Goal: Transaction & Acquisition: Purchase product/service

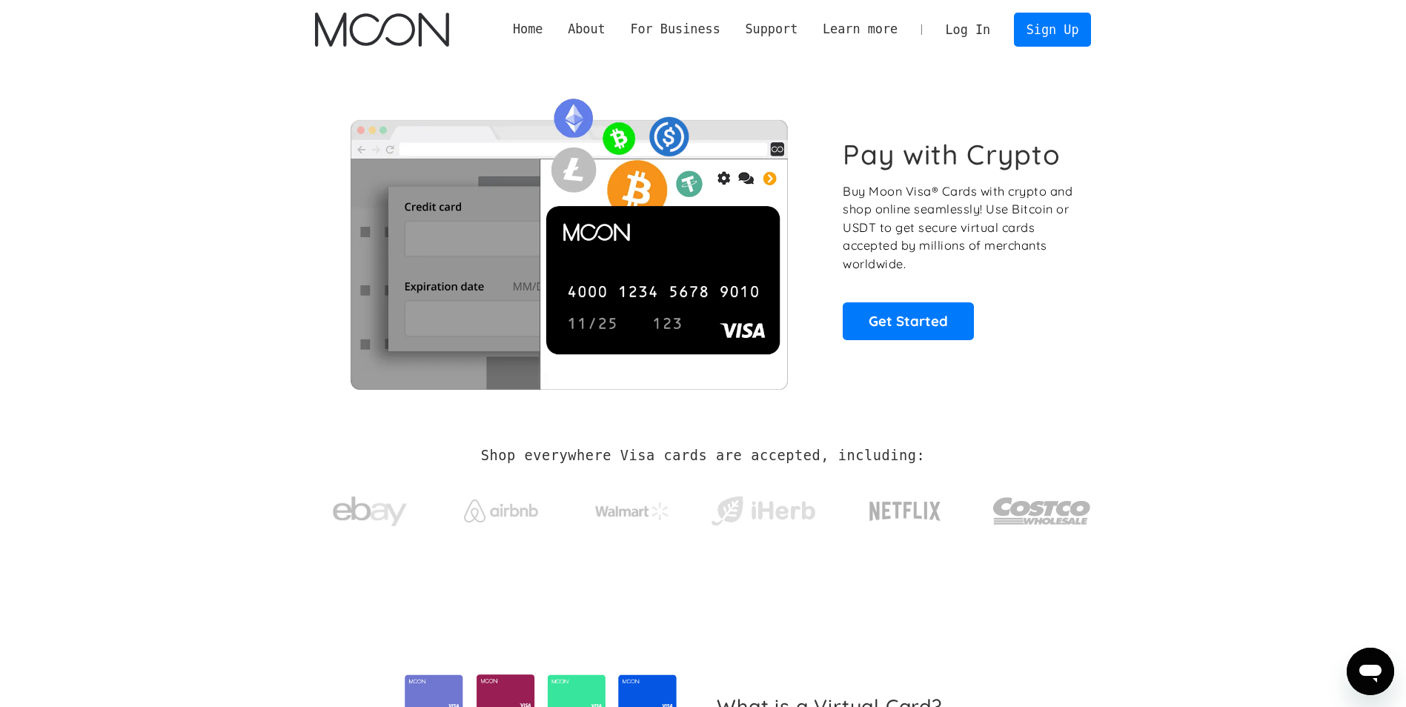
click at [997, 52] on div "Home About About Moon Careers Founder's Letter For Business Business Moon APIs …" at bounding box center [703, 29] width 820 height 59
click at [989, 39] on link "Log In" at bounding box center [968, 29] width 70 height 33
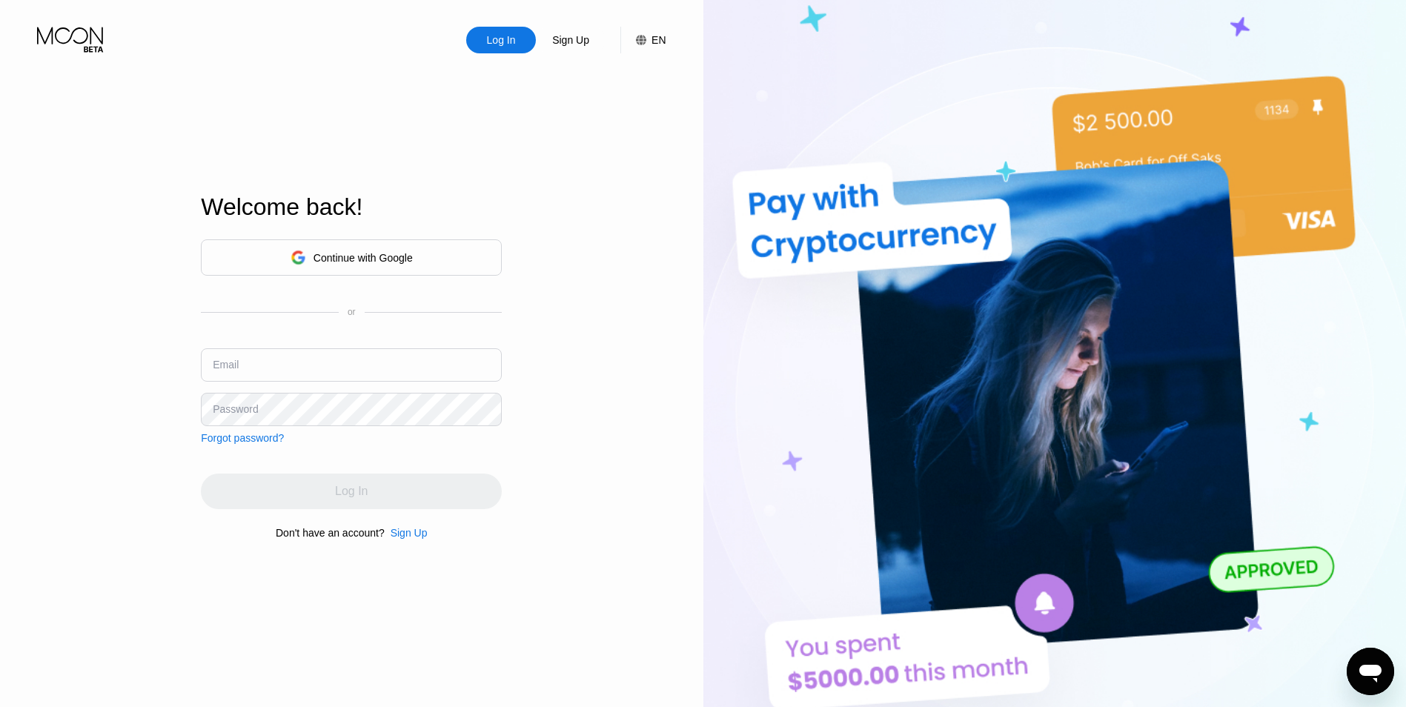
drag, startPoint x: 337, startPoint y: 338, endPoint x: 320, endPoint y: 357, distance: 25.7
click at [336, 339] on div "Continue with Google or Email Password Forgot password?" at bounding box center [351, 341] width 301 height 205
click at [320, 357] on input "text" at bounding box center [351, 364] width 301 height 33
paste input "admin@rankedsmurfs.com"
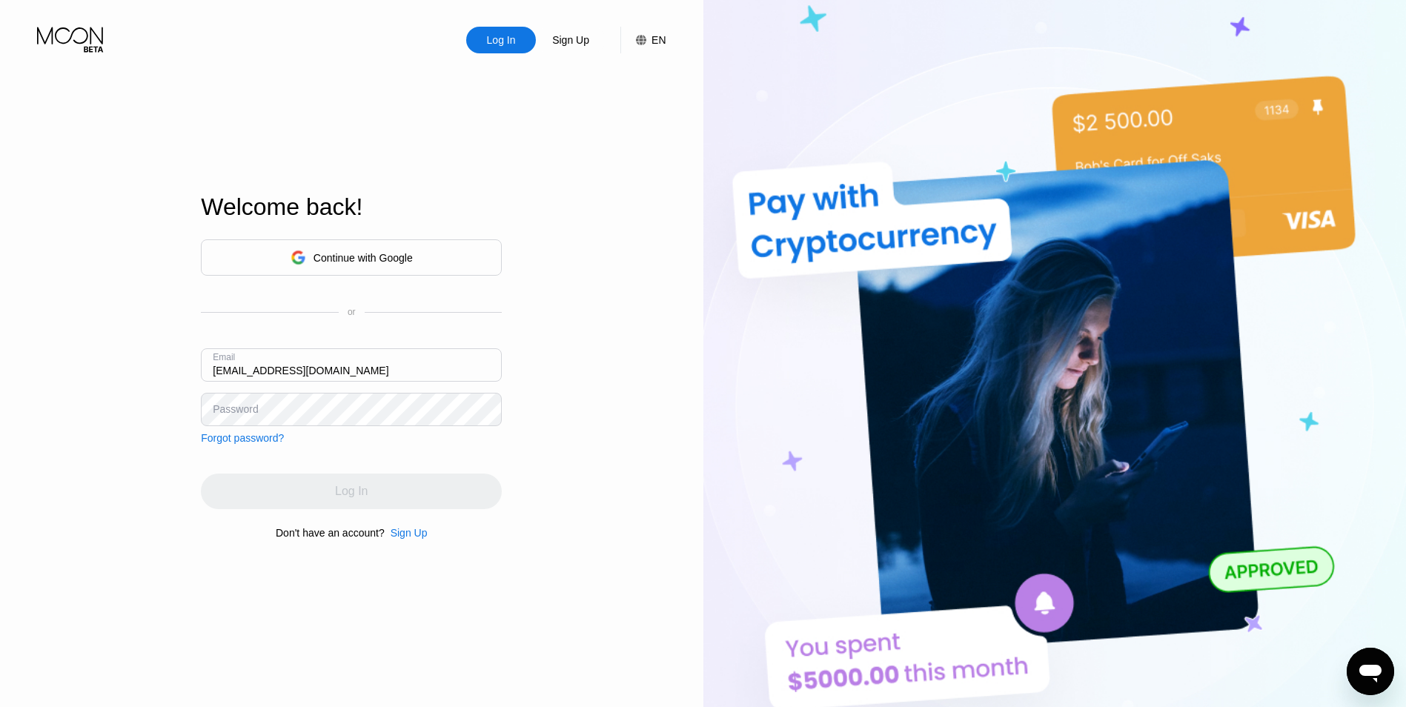
type input "admin@rankedsmurfs.com"
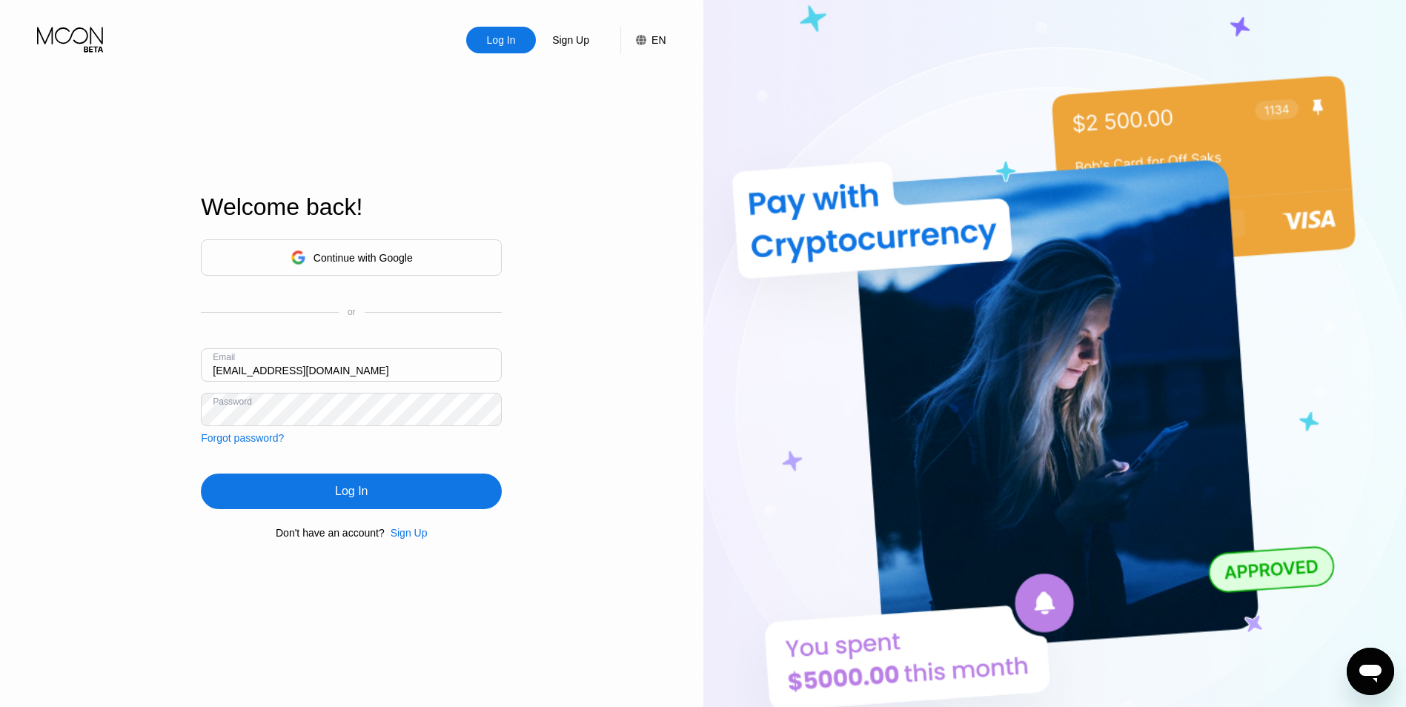
click at [375, 485] on div "Log In" at bounding box center [351, 491] width 301 height 36
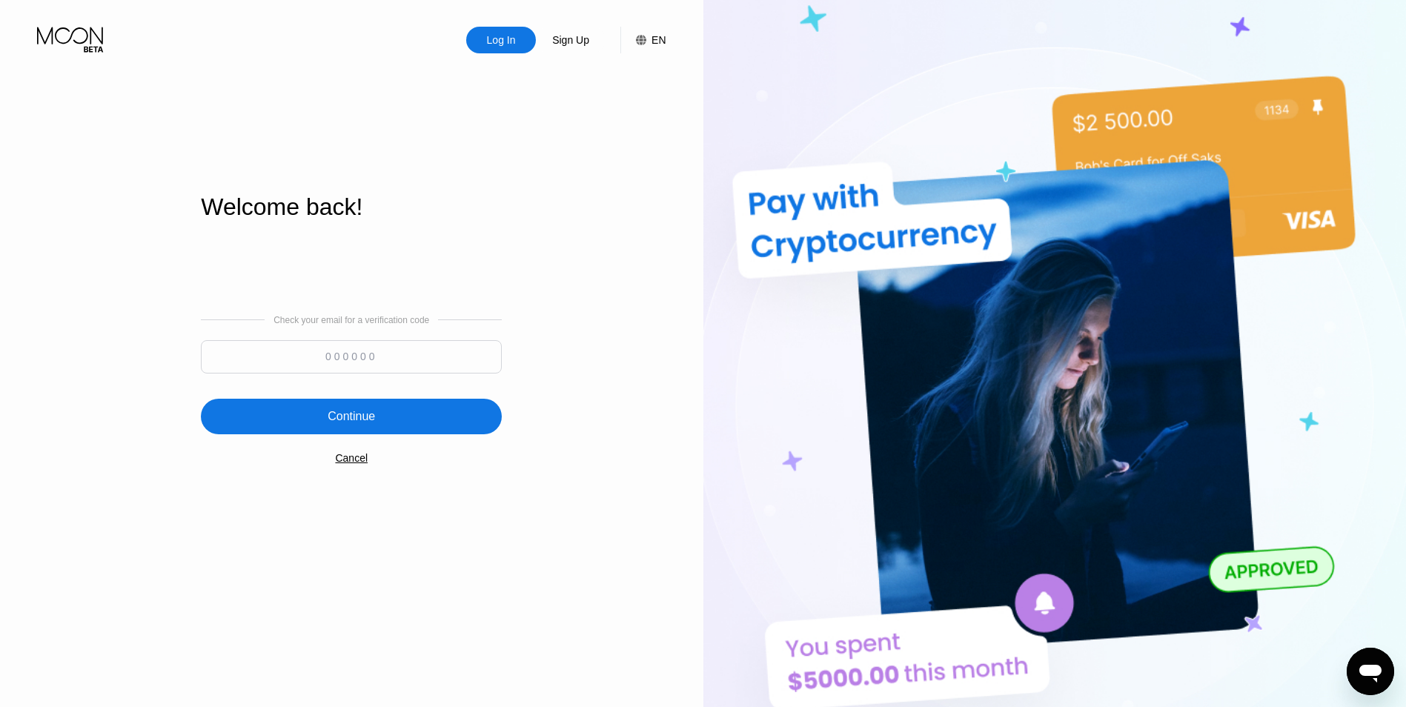
click at [459, 348] on input at bounding box center [351, 356] width 301 height 33
paste input "434094"
type input "434094"
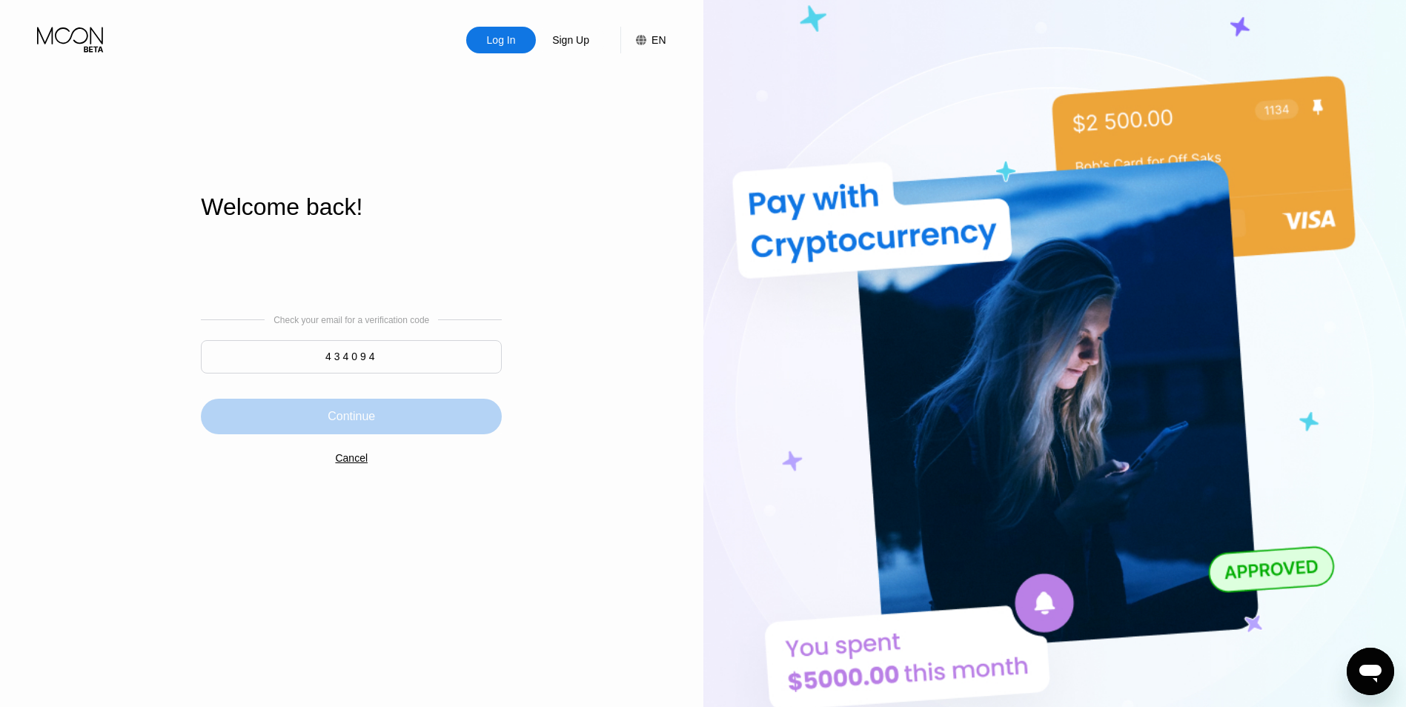
click at [437, 416] on div "Continue" at bounding box center [351, 417] width 301 height 36
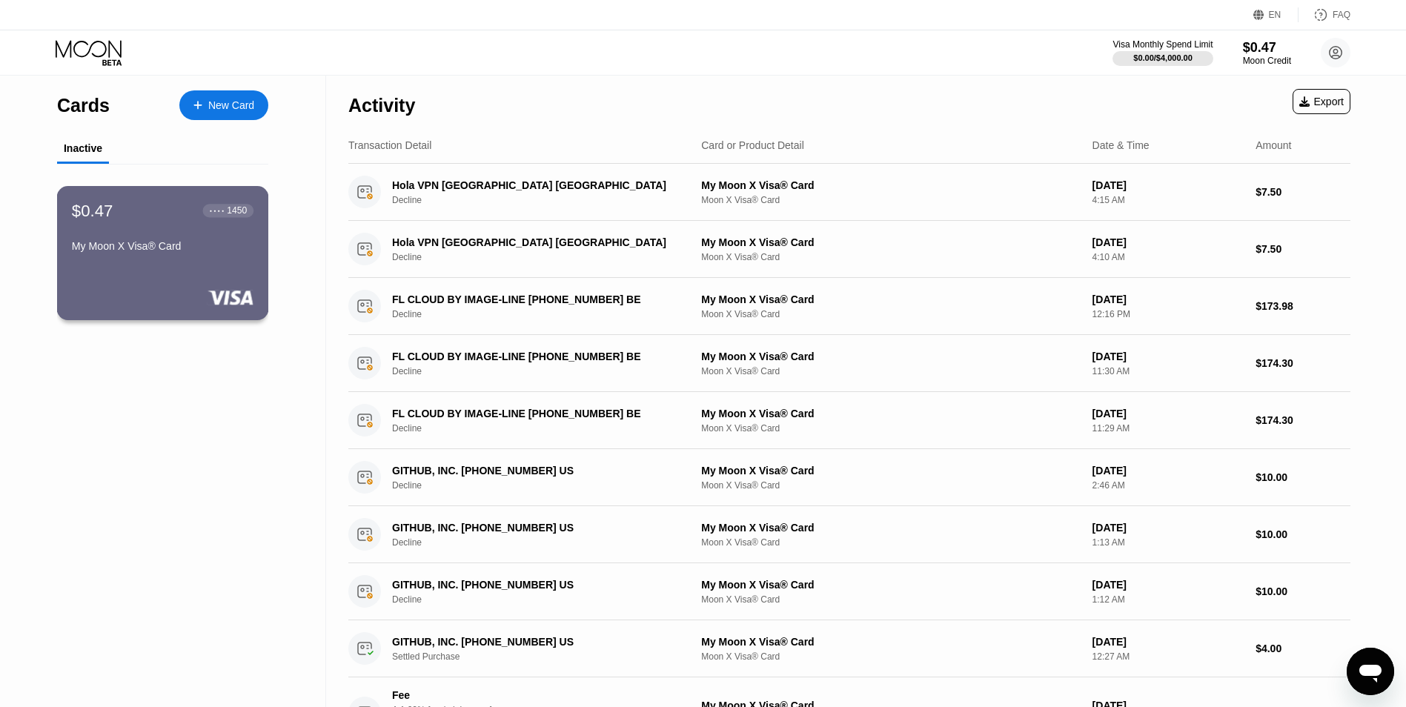
click at [236, 242] on div "$0.47 ● ● ● ● 1450 My Moon X Visa® Card" at bounding box center [163, 229] width 182 height 57
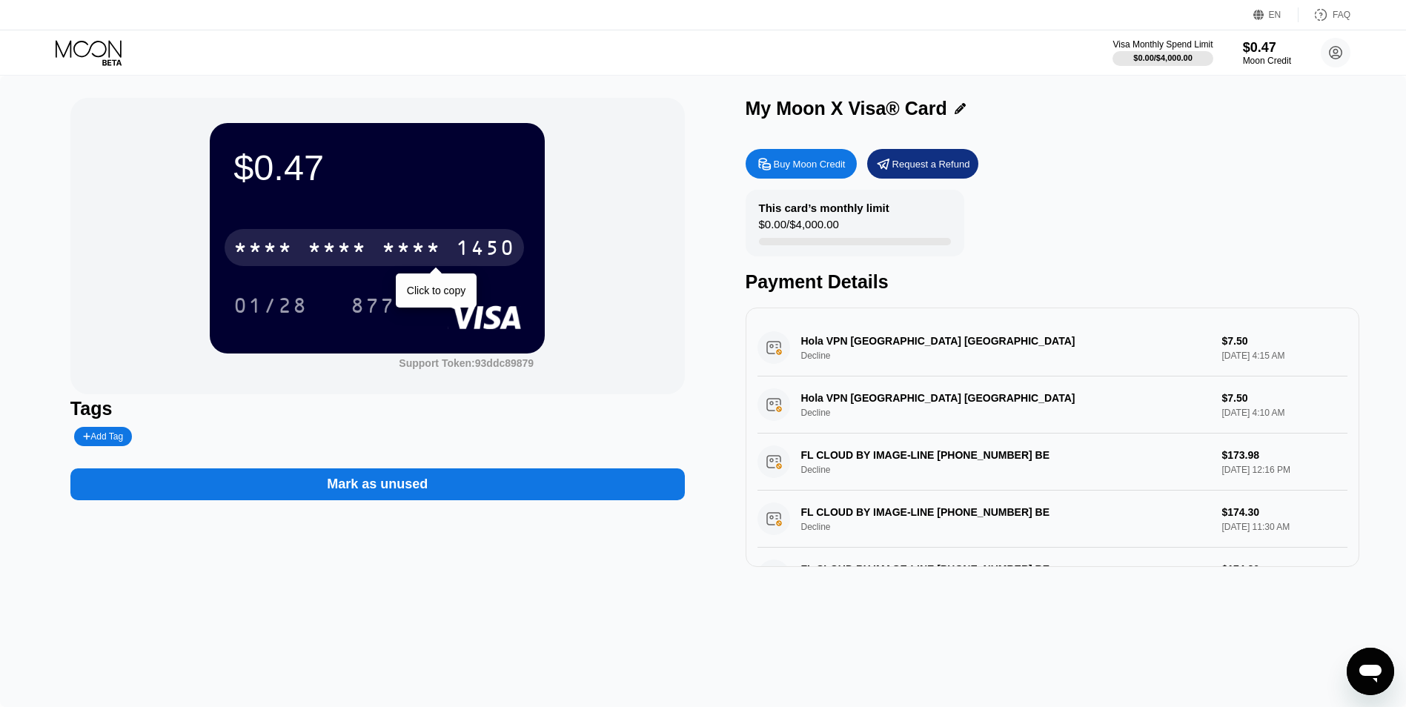
click at [342, 245] on div "* * * *" at bounding box center [337, 250] width 59 height 24
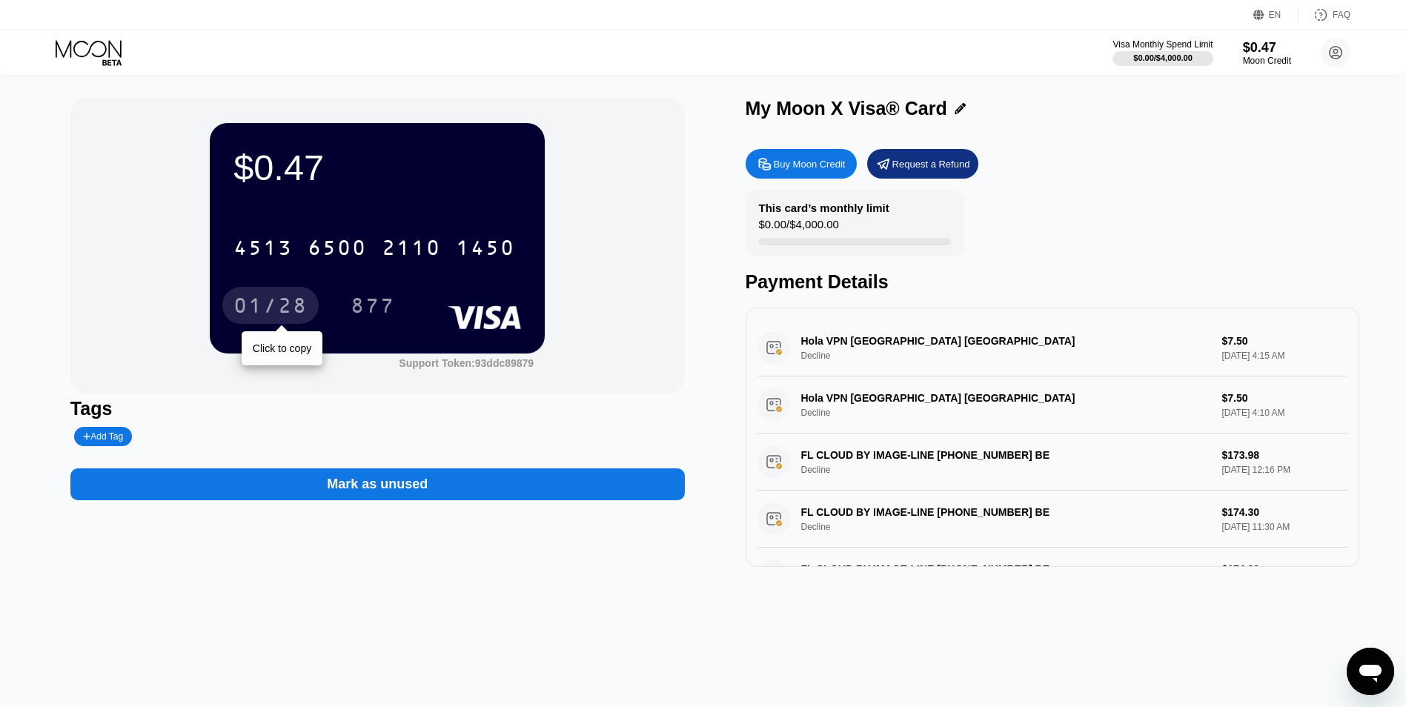
click at [282, 318] on div "01/28" at bounding box center [270, 308] width 74 height 24
drag, startPoint x: 409, startPoint y: 309, endPoint x: 395, endPoint y: 310, distance: 14.2
click at [407, 309] on div "877" at bounding box center [383, 305] width 67 height 37
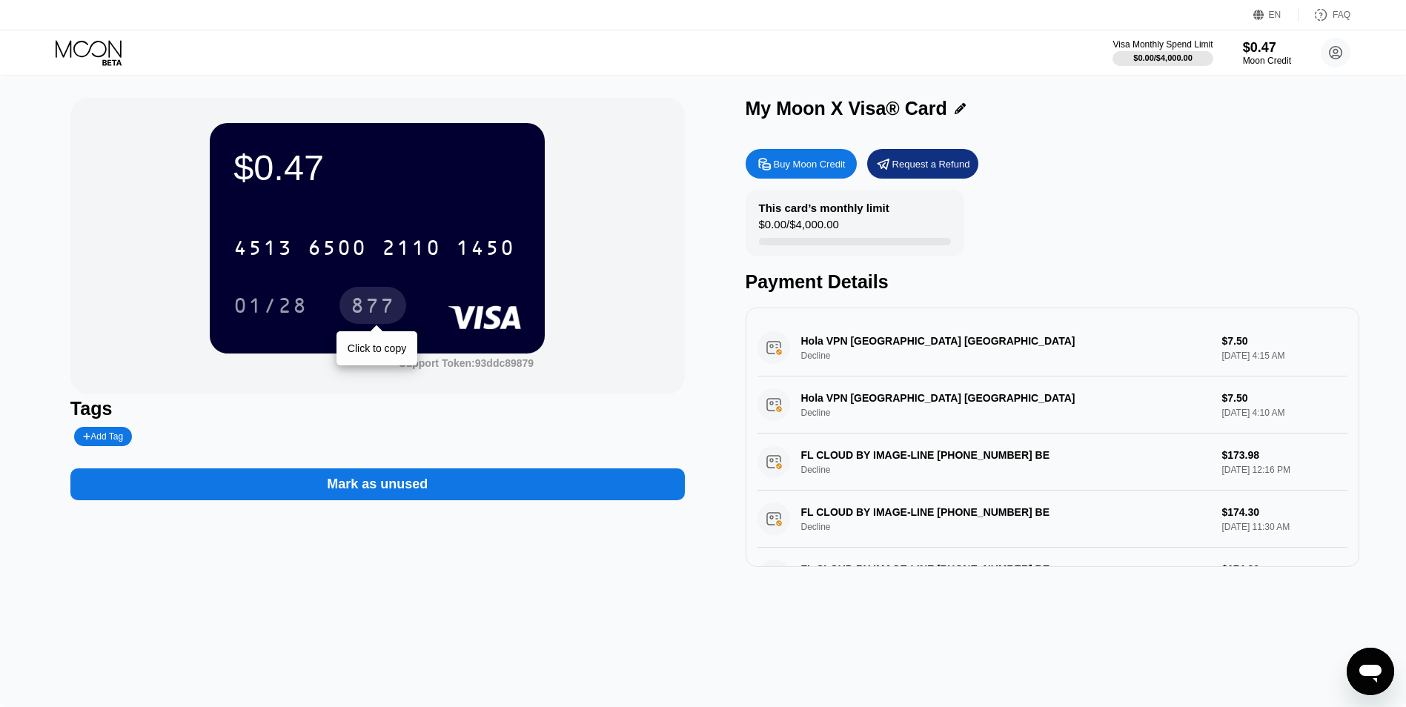
click at [393, 310] on div "877" at bounding box center [372, 308] width 44 height 24
click at [1334, 50] on icon at bounding box center [1336, 53] width 8 height 8
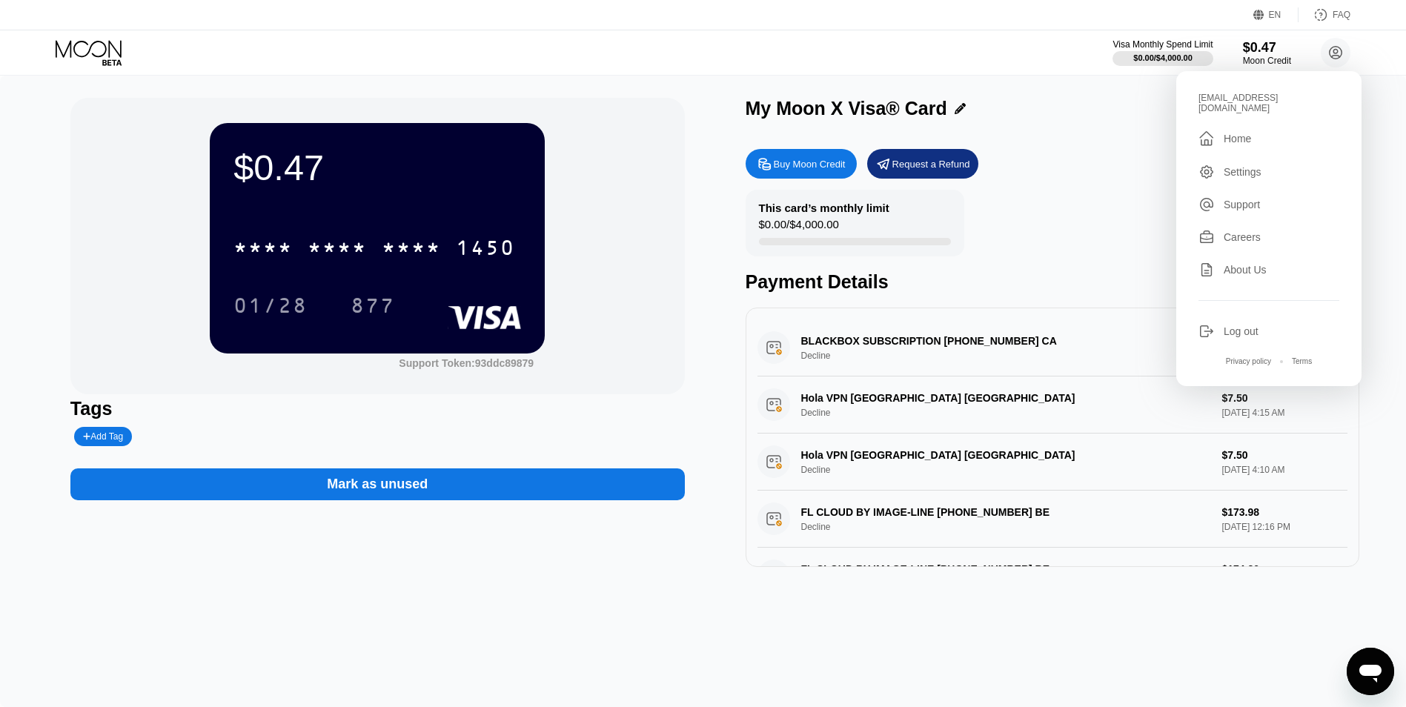
click at [1244, 325] on div "Log out" at bounding box center [1240, 331] width 35 height 12
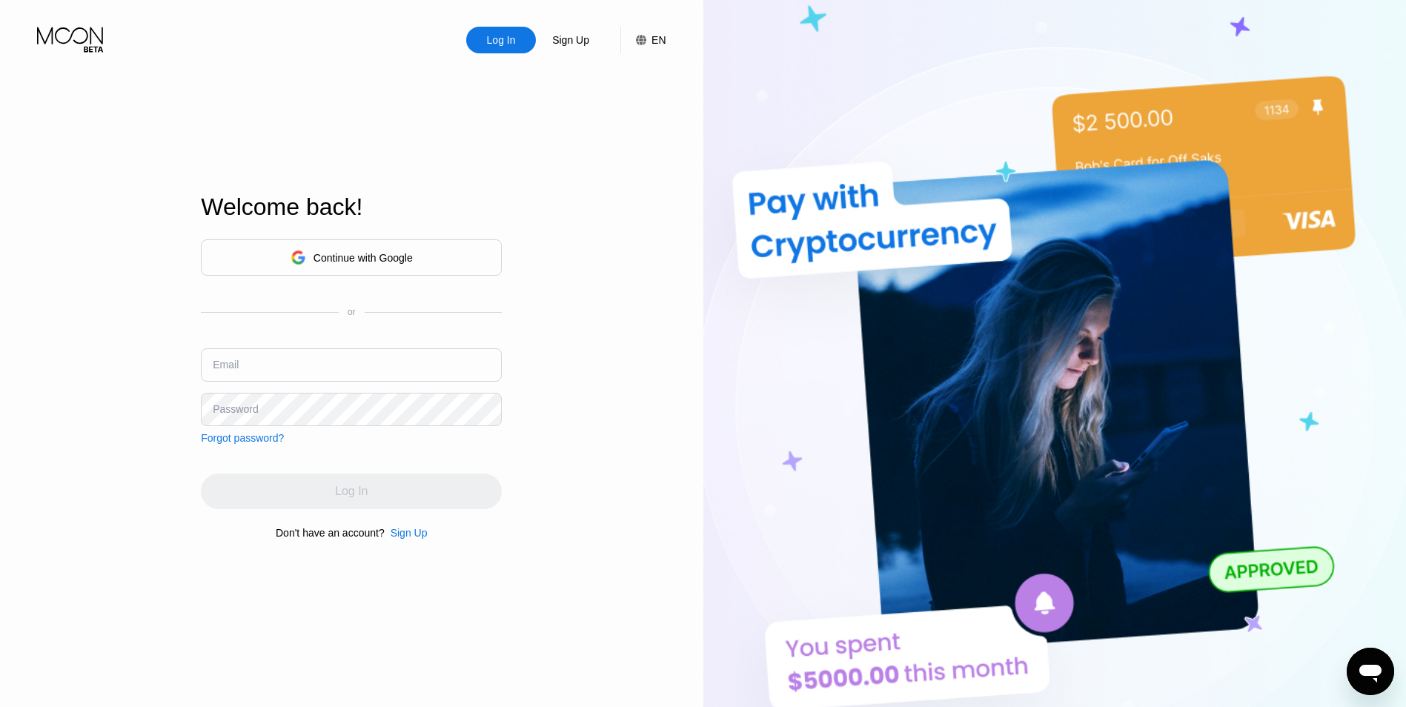
click at [336, 344] on div "Continue with Google or Email Password Forgot password?" at bounding box center [351, 341] width 301 height 205
click at [319, 369] on input "text" at bounding box center [351, 364] width 301 height 33
paste input "admin@zsigma.net"
type input "admin@zsigma.net"
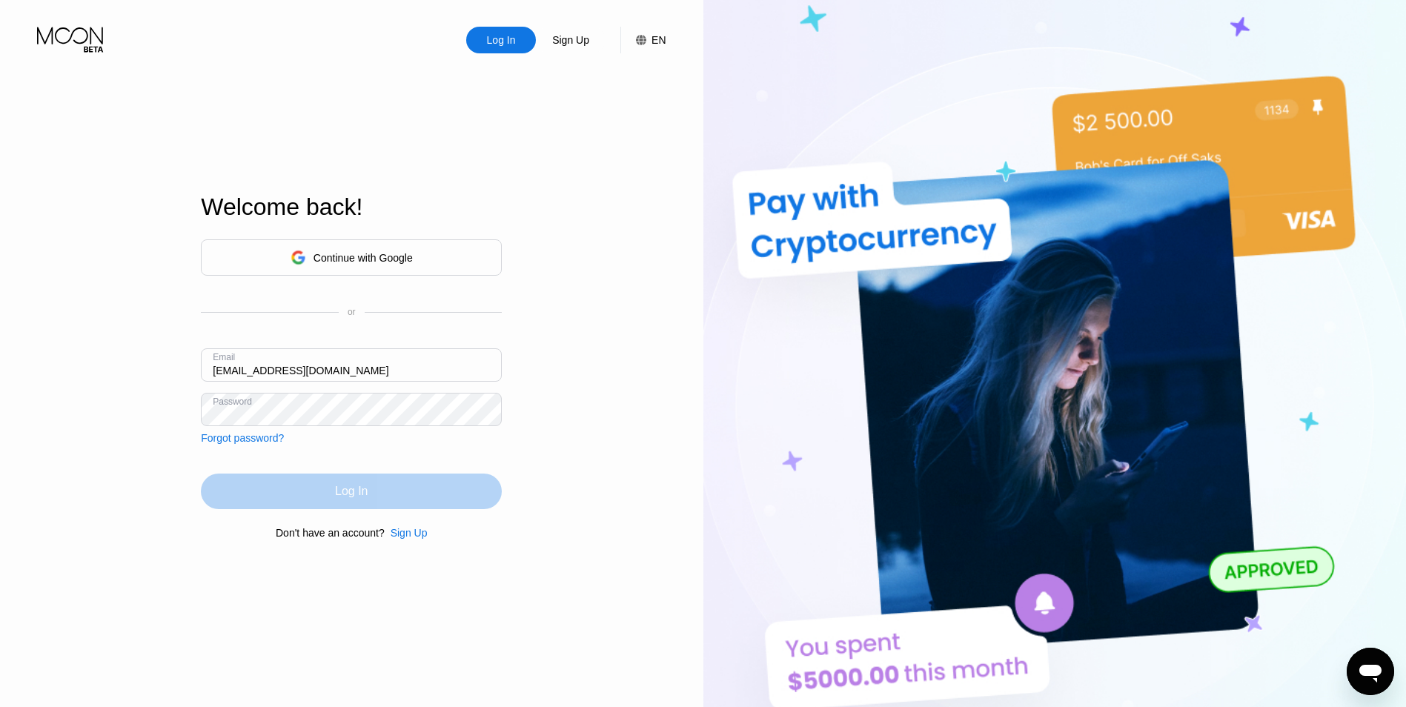
click at [433, 481] on div "Log In" at bounding box center [351, 491] width 301 height 36
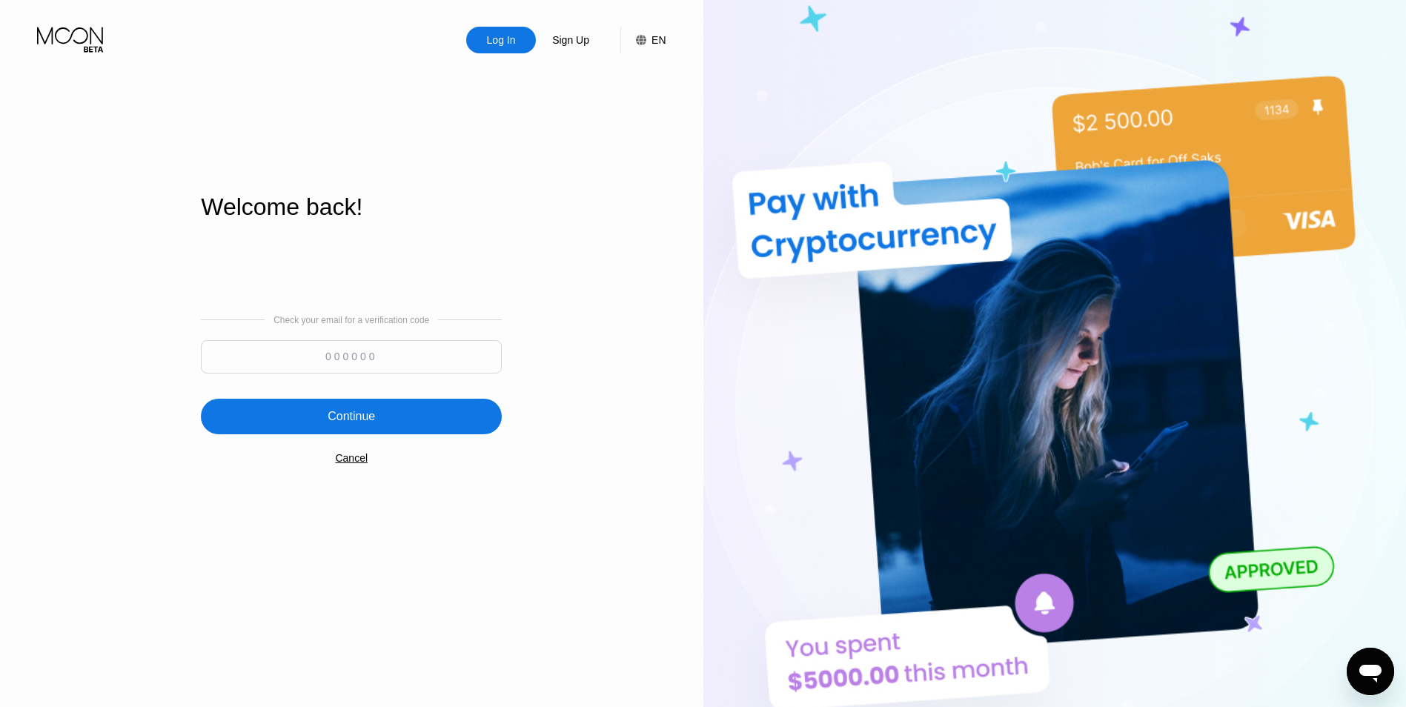
click at [451, 363] on input at bounding box center [351, 356] width 301 height 33
paste input "706261"
type input "706261"
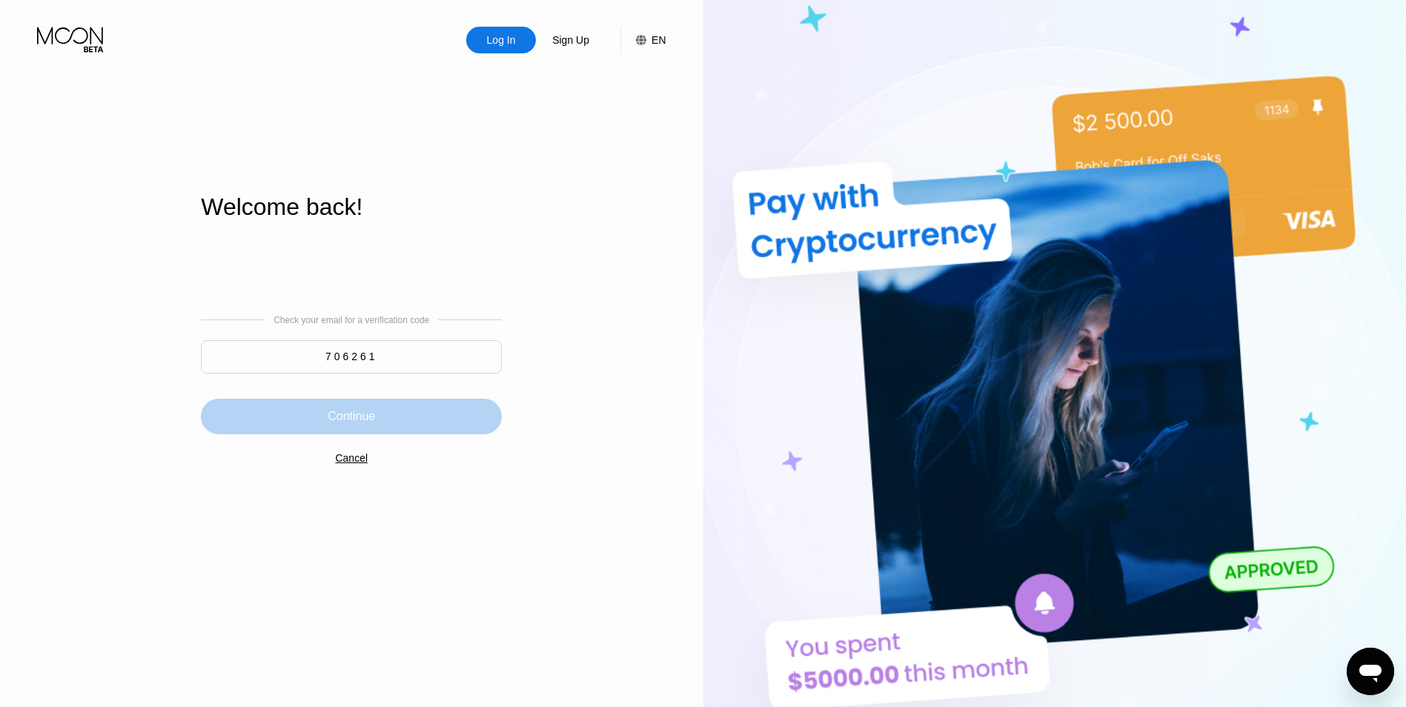
drag, startPoint x: 455, startPoint y: 368, endPoint x: 439, endPoint y: 410, distance: 44.3
click at [439, 410] on div "Continue" at bounding box center [351, 417] width 301 height 36
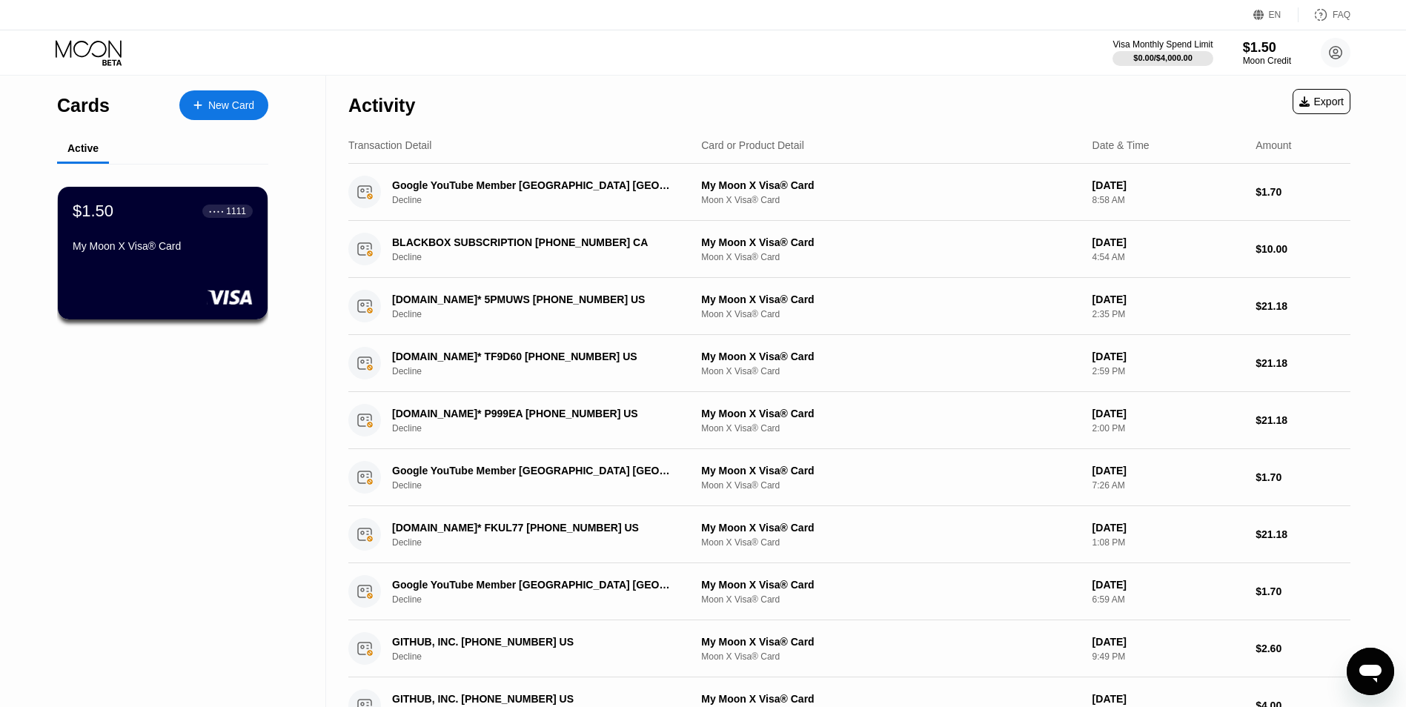
click at [259, 429] on div "Cards New Card Active $1.50 ● ● ● ● 1111 My Moon X Visa® Card" at bounding box center [163, 503] width 326 height 854
click at [175, 244] on div "$1.50 ● ● ● ● 1111 My Moon X Visa® Card" at bounding box center [163, 229] width 182 height 57
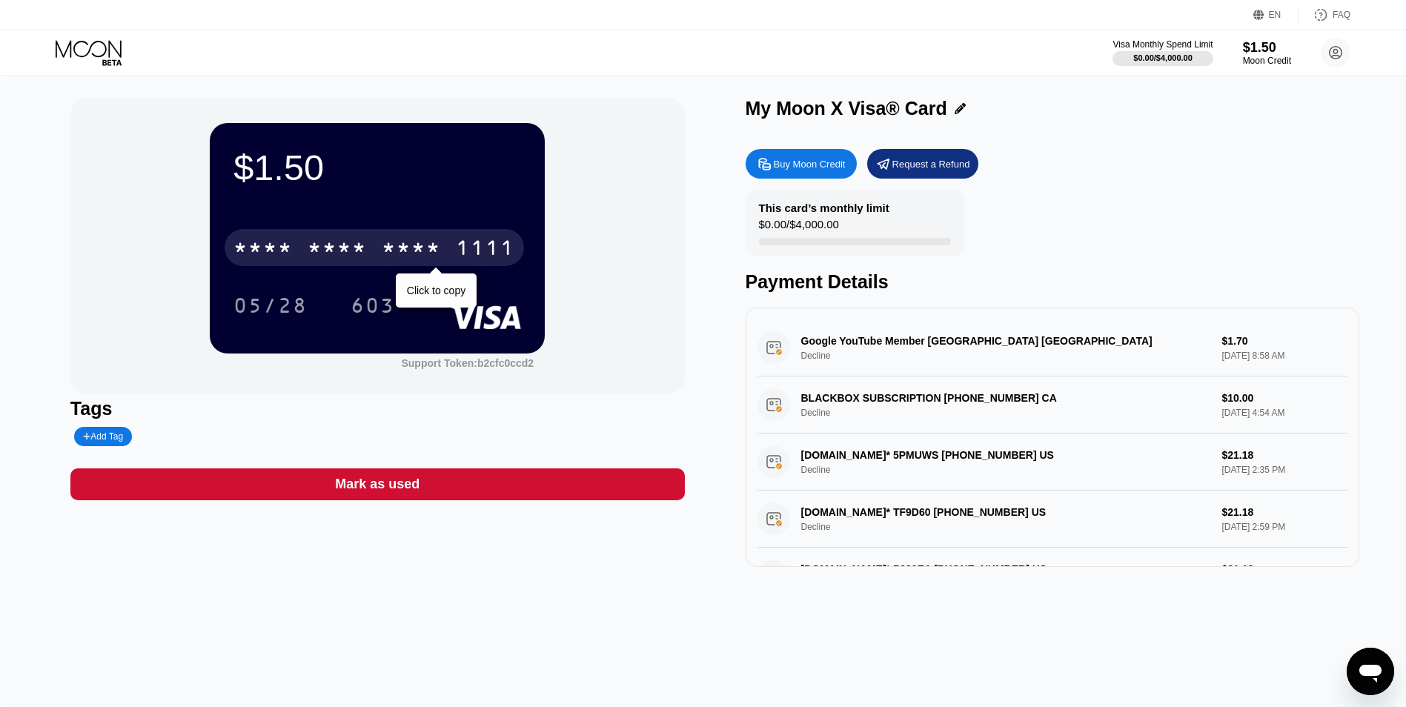
click at [361, 253] on div "* * * *" at bounding box center [337, 250] width 59 height 24
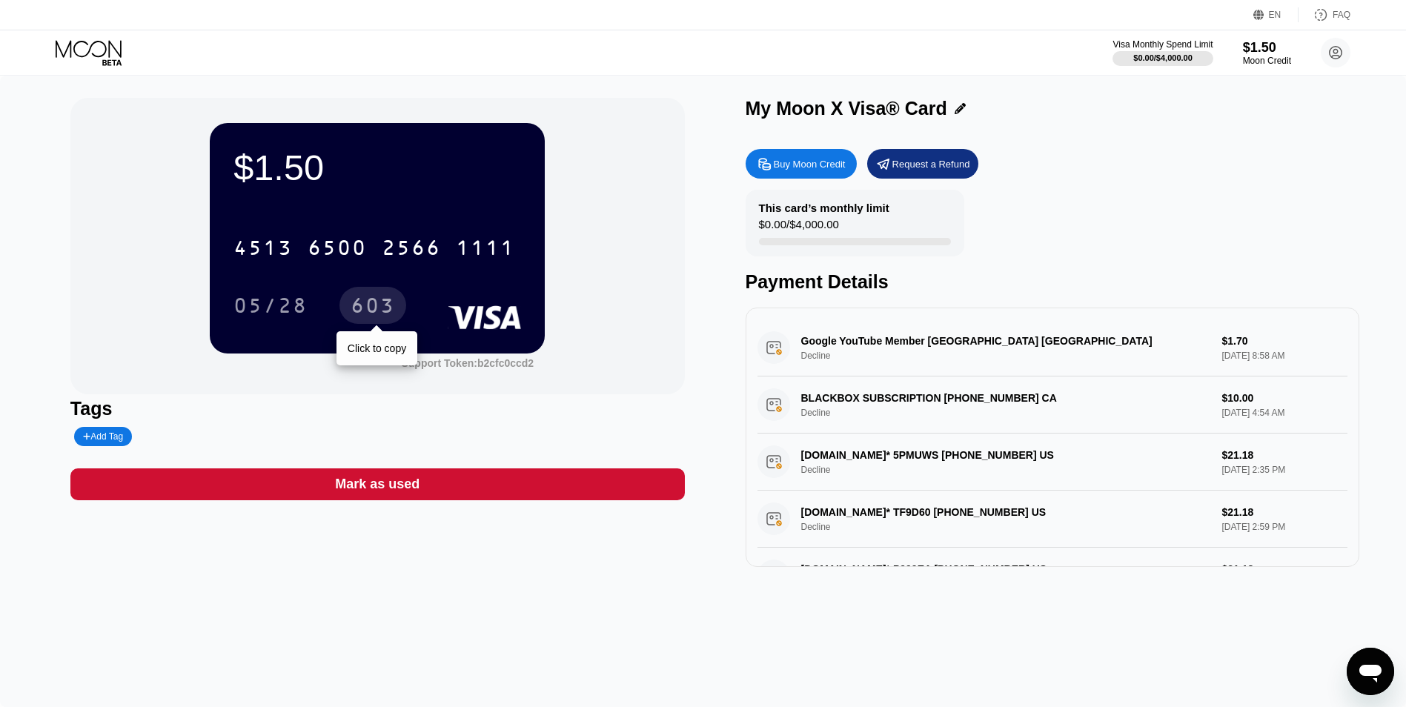
click at [308, 308] on div "05/28" at bounding box center [270, 308] width 74 height 24
click at [376, 302] on div "603" at bounding box center [372, 308] width 44 height 24
click at [1343, 55] on circle at bounding box center [1335, 53] width 30 height 30
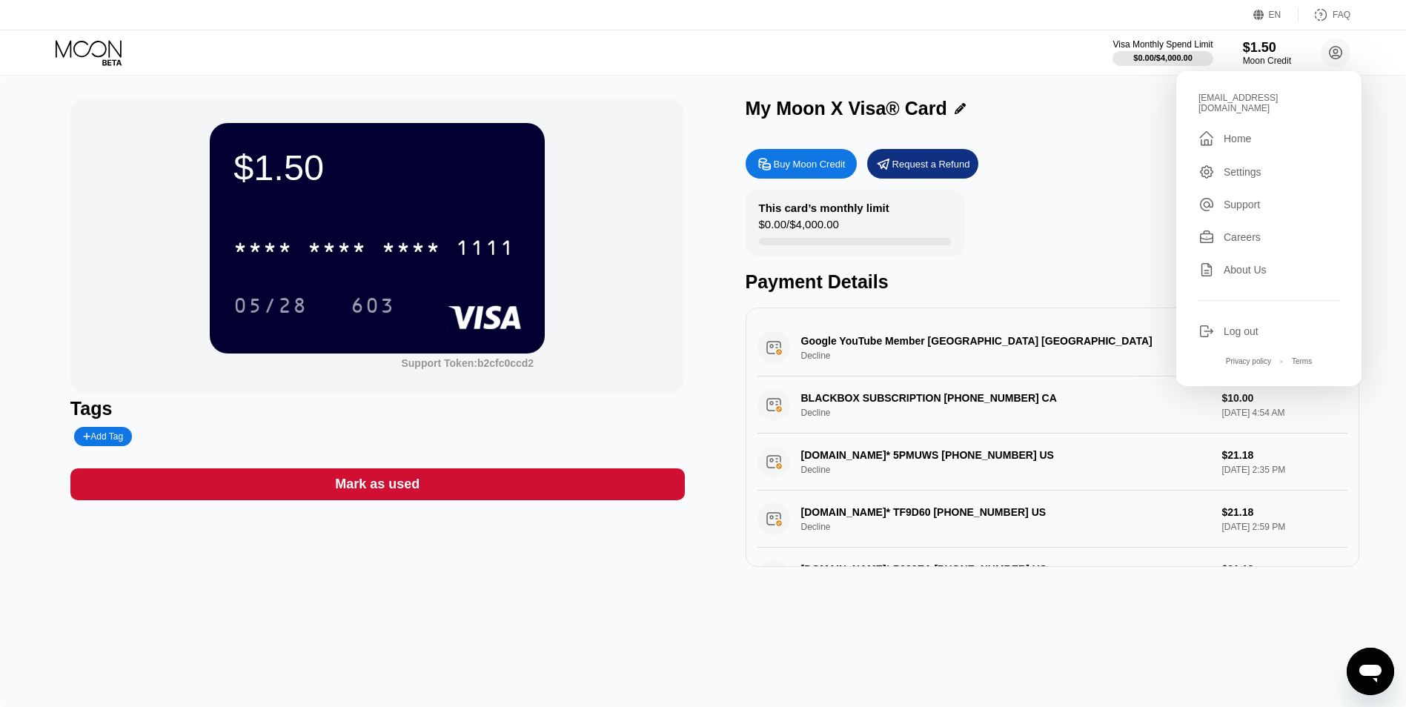
click at [1232, 336] on div "[EMAIL_ADDRESS][DOMAIN_NAME]  Home Settings Support Careers About Us Log out P…" at bounding box center [1268, 228] width 185 height 315
drag, startPoint x: 1232, startPoint y: 336, endPoint x: 1184, endPoint y: 322, distance: 49.5
click at [1184, 322] on div "admin@zsigma.net  Home Settings Support Careers About Us Log out Privacy polic…" at bounding box center [1268, 228] width 185 height 315
click at [836, 169] on div "Buy Moon Credit" at bounding box center [810, 164] width 72 height 13
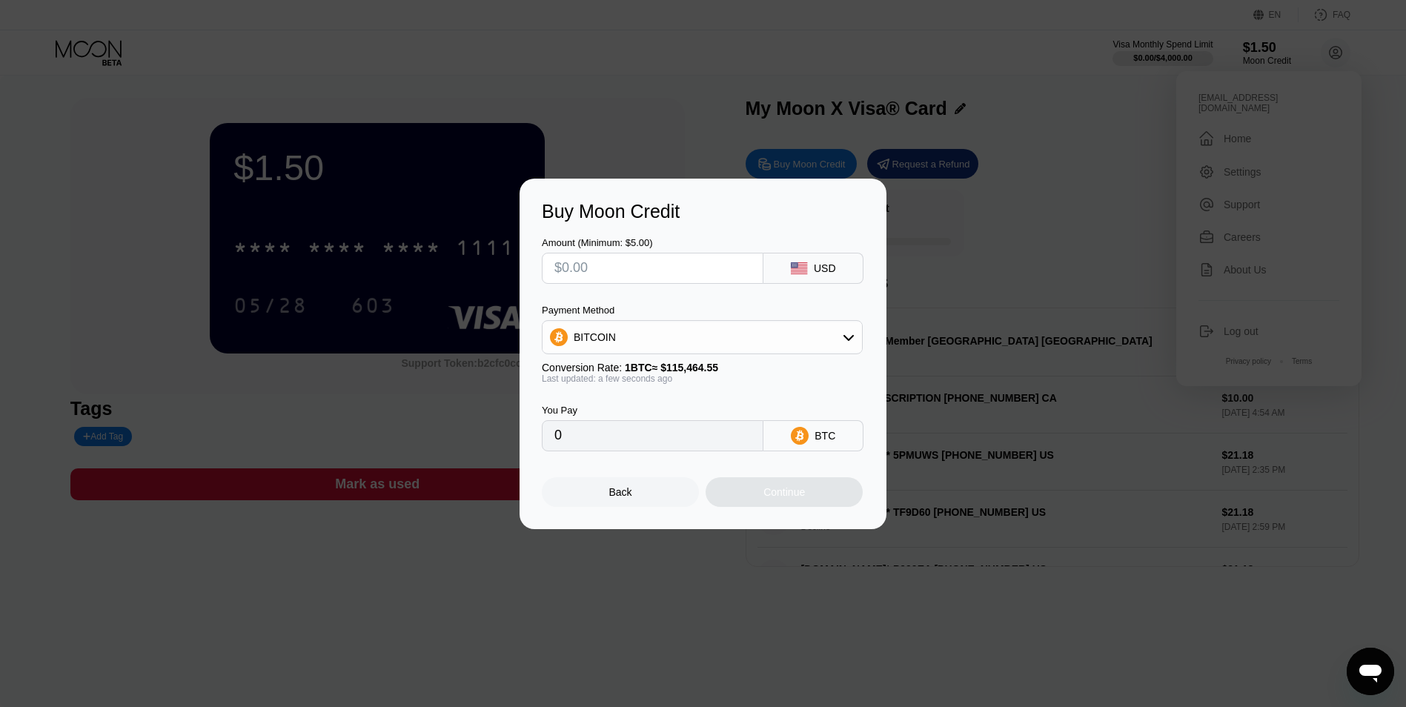
click at [897, 393] on div "Buy Moon Credit Amount (Minimum: $5.00) USD Payment Method BITCOIN Conversion R…" at bounding box center [703, 354] width 1406 height 350
click at [731, 265] on input "text" at bounding box center [652, 268] width 196 height 30
click at [828, 237] on div "Amount (Minimum: $5.00) USD" at bounding box center [703, 253] width 322 height 62
click at [652, 523] on div "Buy Moon Credit Amount (Minimum: $5.00) USD Payment Method BITCOIN Conversion R…" at bounding box center [702, 354] width 367 height 350
click at [645, 500] on div "Back" at bounding box center [620, 492] width 157 height 30
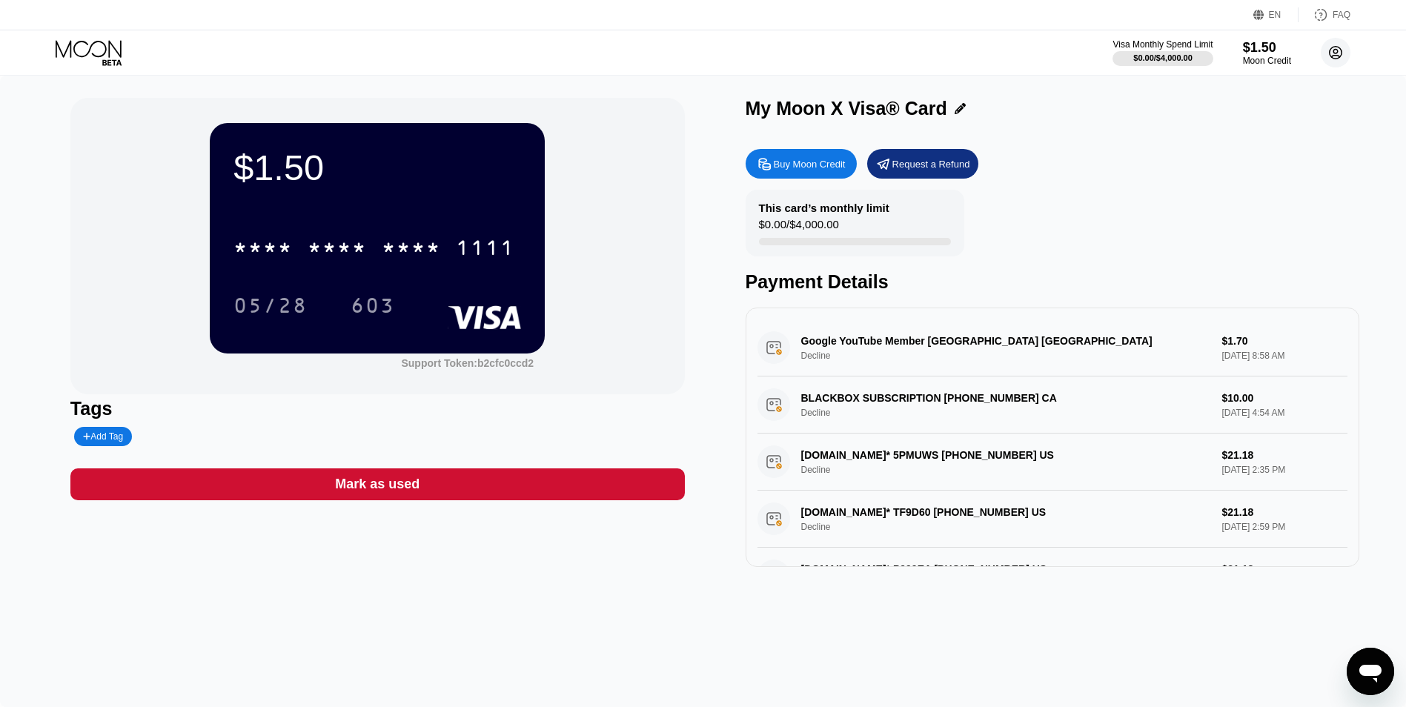
click at [1329, 41] on circle at bounding box center [1335, 53] width 30 height 30
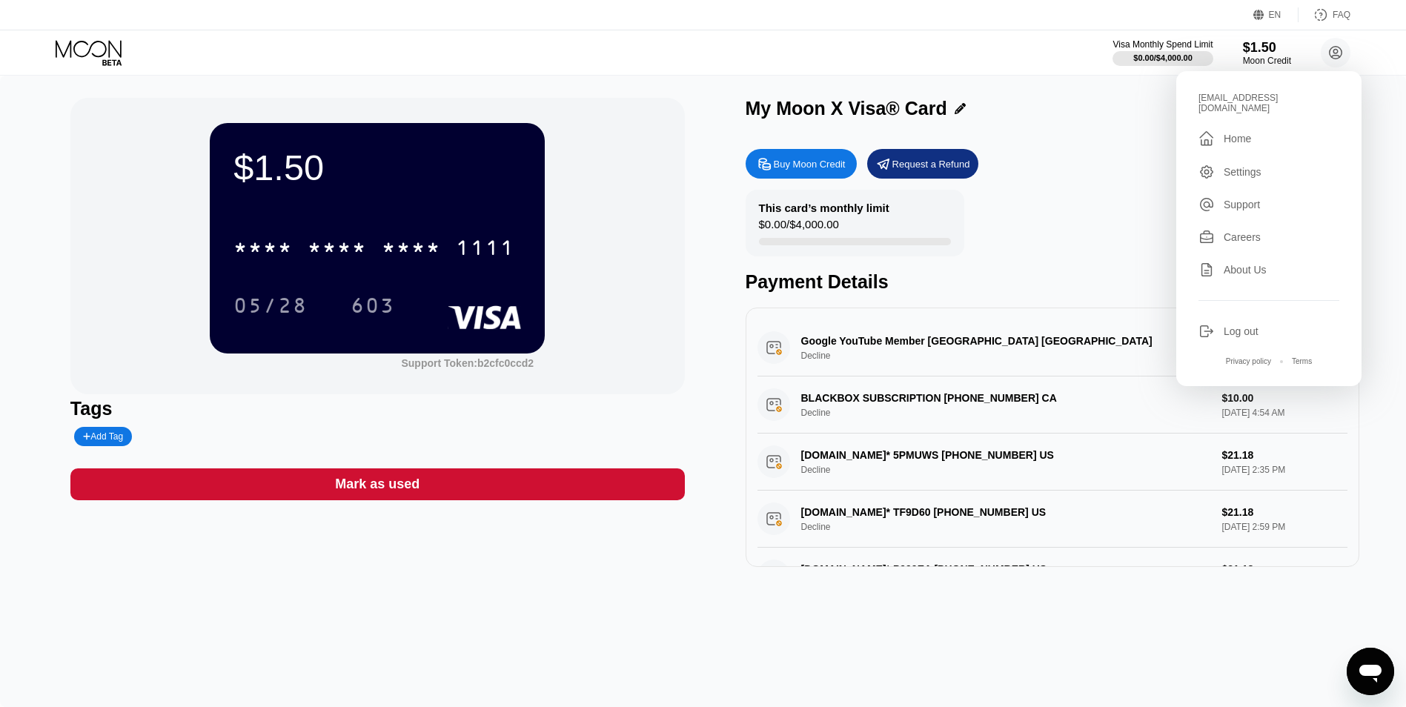
click at [1247, 305] on div "admin@zsigma.net  Home Settings Support Careers About Us Log out Privacy polic…" at bounding box center [1268, 228] width 185 height 315
click at [1236, 330] on div "Log out" at bounding box center [1268, 331] width 141 height 16
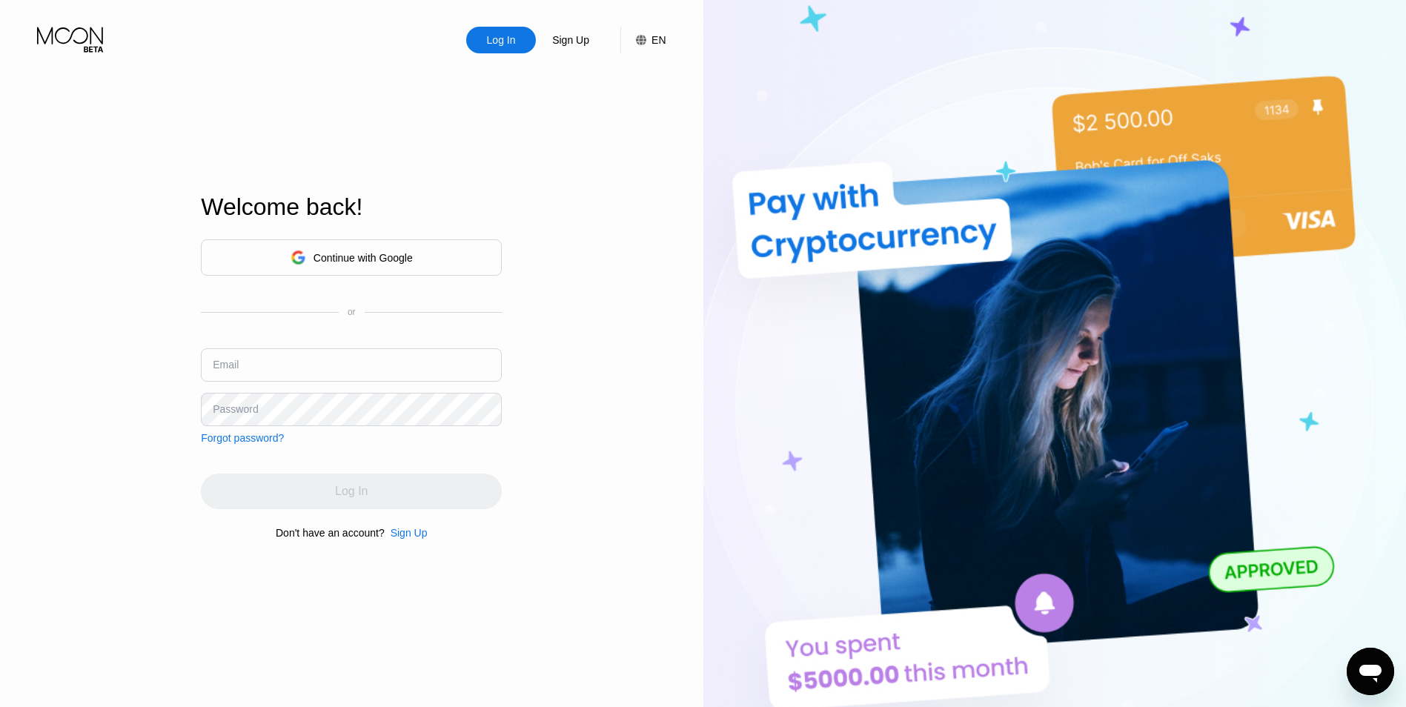
click at [365, 365] on input "text" at bounding box center [351, 364] width 301 height 33
paste input "[EMAIL_ADDRESS][DOMAIN_NAME]"
type input "[EMAIL_ADDRESS][DOMAIN_NAME]"
click at [514, 354] on div "Log In Sign Up EN Language Select an item Save Welcome back! Continue with Goog…" at bounding box center [351, 388] width 703 height 777
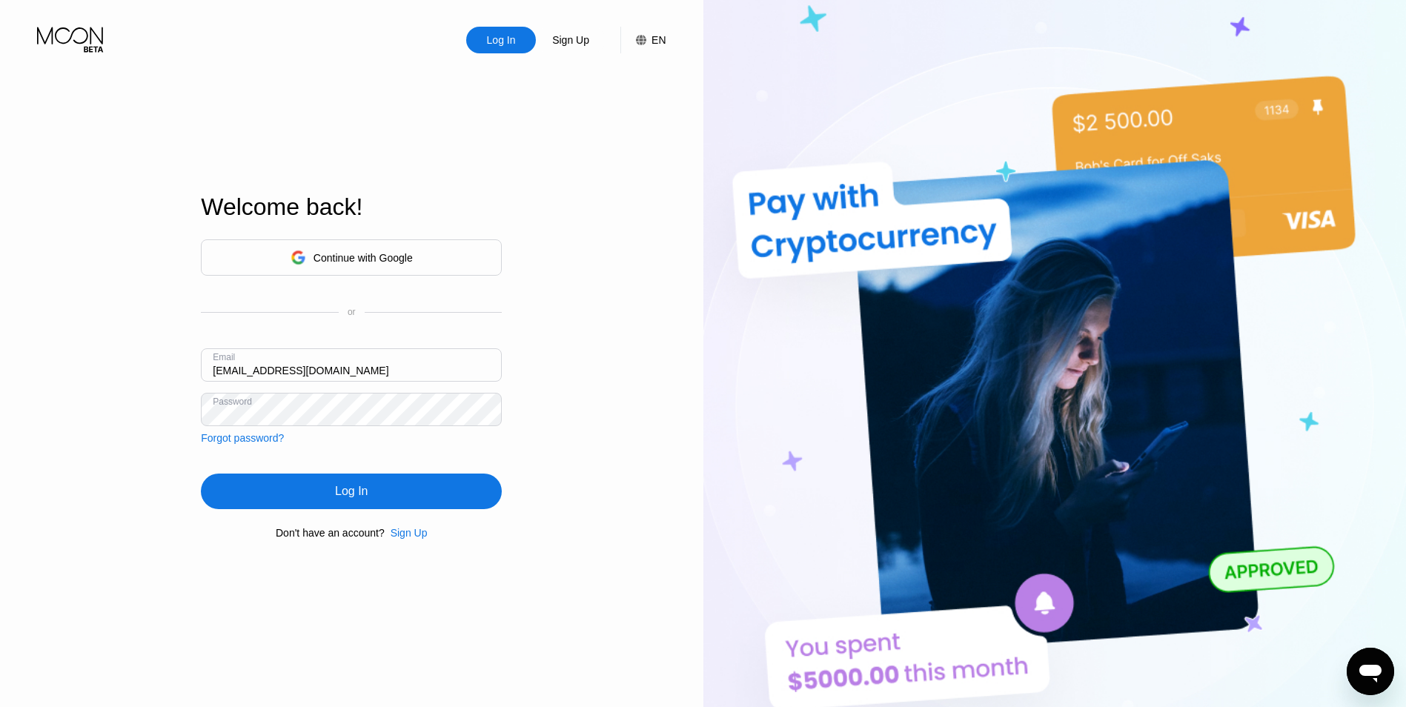
click at [399, 489] on div "Log In" at bounding box center [351, 491] width 301 height 36
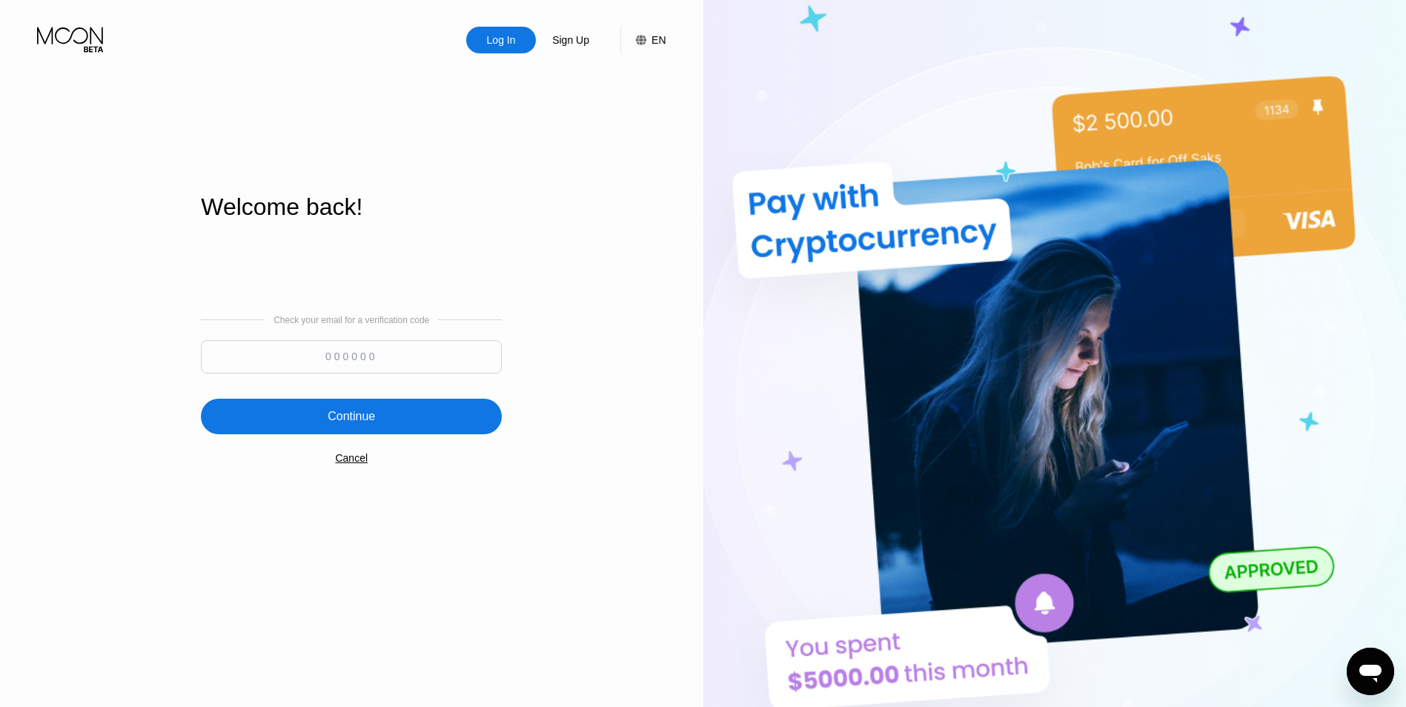
click at [163, 428] on div "Log In Sign Up EN Language Select an item Save Welcome back! Check your email f…" at bounding box center [351, 388] width 703 height 777
click at [484, 359] on input at bounding box center [351, 356] width 301 height 33
paste input "349308"
type input "349308"
click at [457, 425] on div "Continue" at bounding box center [351, 417] width 301 height 36
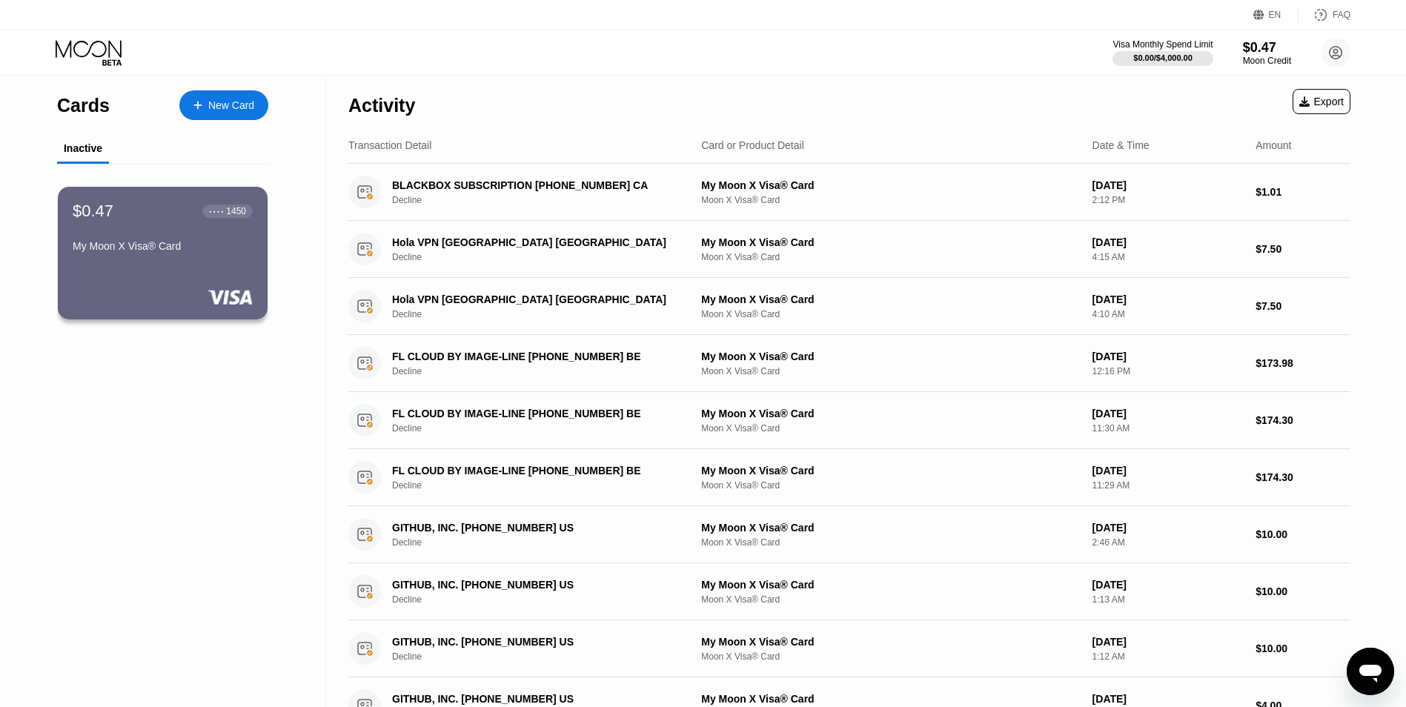
click at [287, 459] on div "Cards New Card Inactive $0.47 ● ● ● ● 1450 My Moon X Visa® Card" at bounding box center [163, 574] width 326 height 996
click at [262, 112] on div "New Card" at bounding box center [223, 105] width 89 height 30
click at [174, 220] on div "$0.47 ● ● ● ● 1450" at bounding box center [163, 210] width 182 height 19
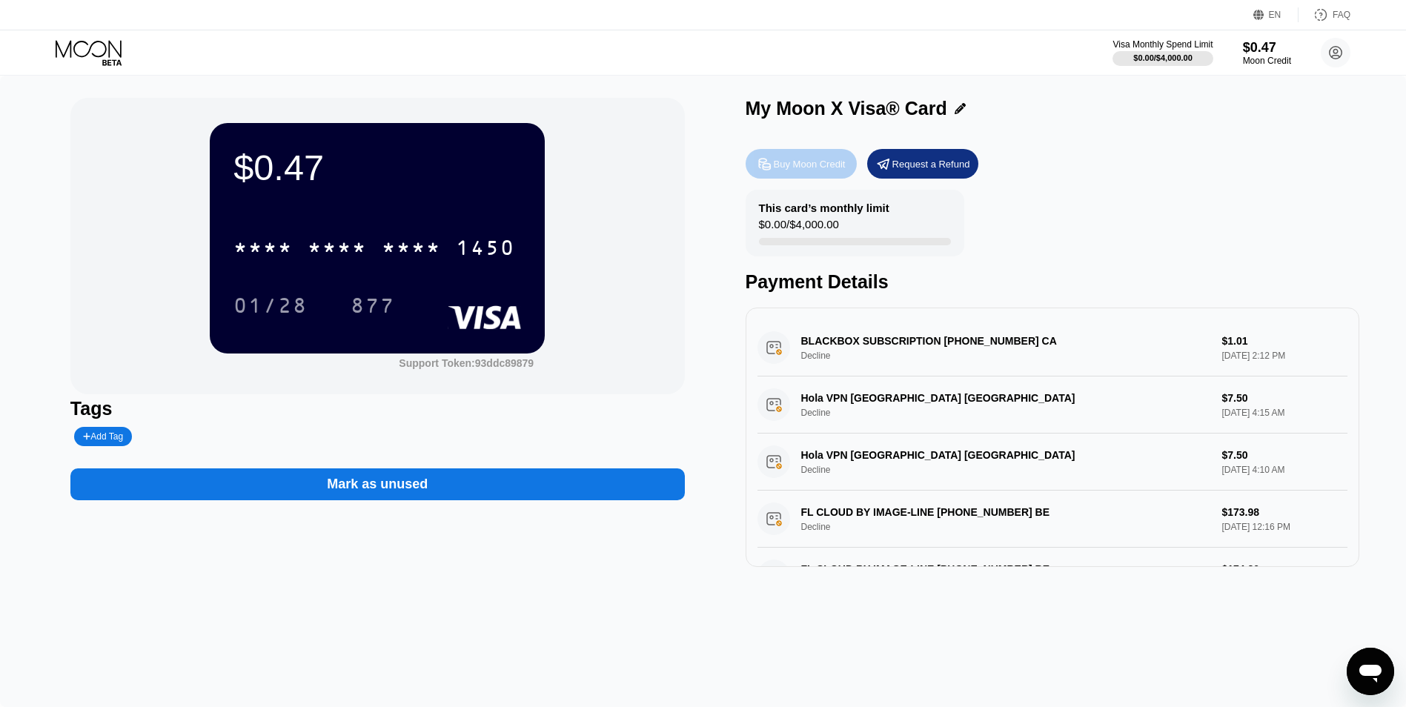
click at [793, 159] on div "Buy Moon Credit" at bounding box center [800, 164] width 111 height 30
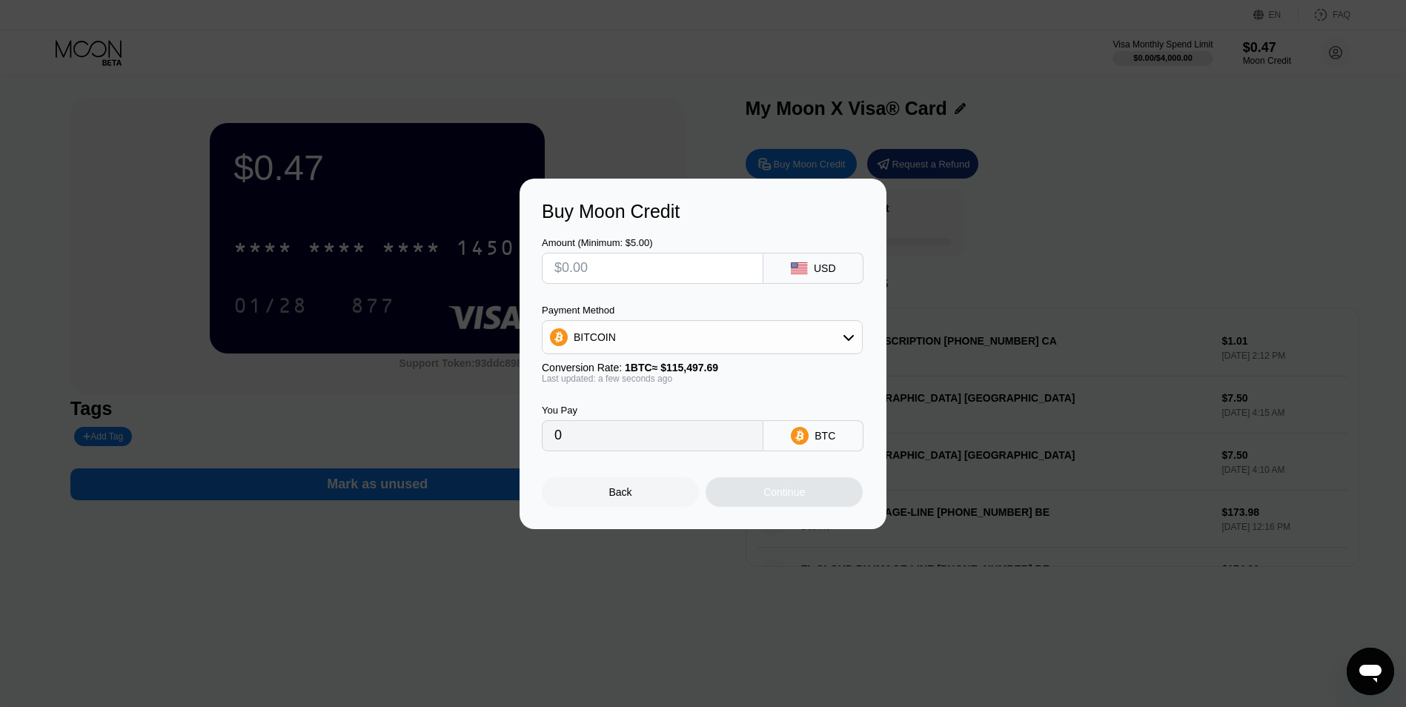
click at [748, 256] on input "text" at bounding box center [652, 268] width 196 height 30
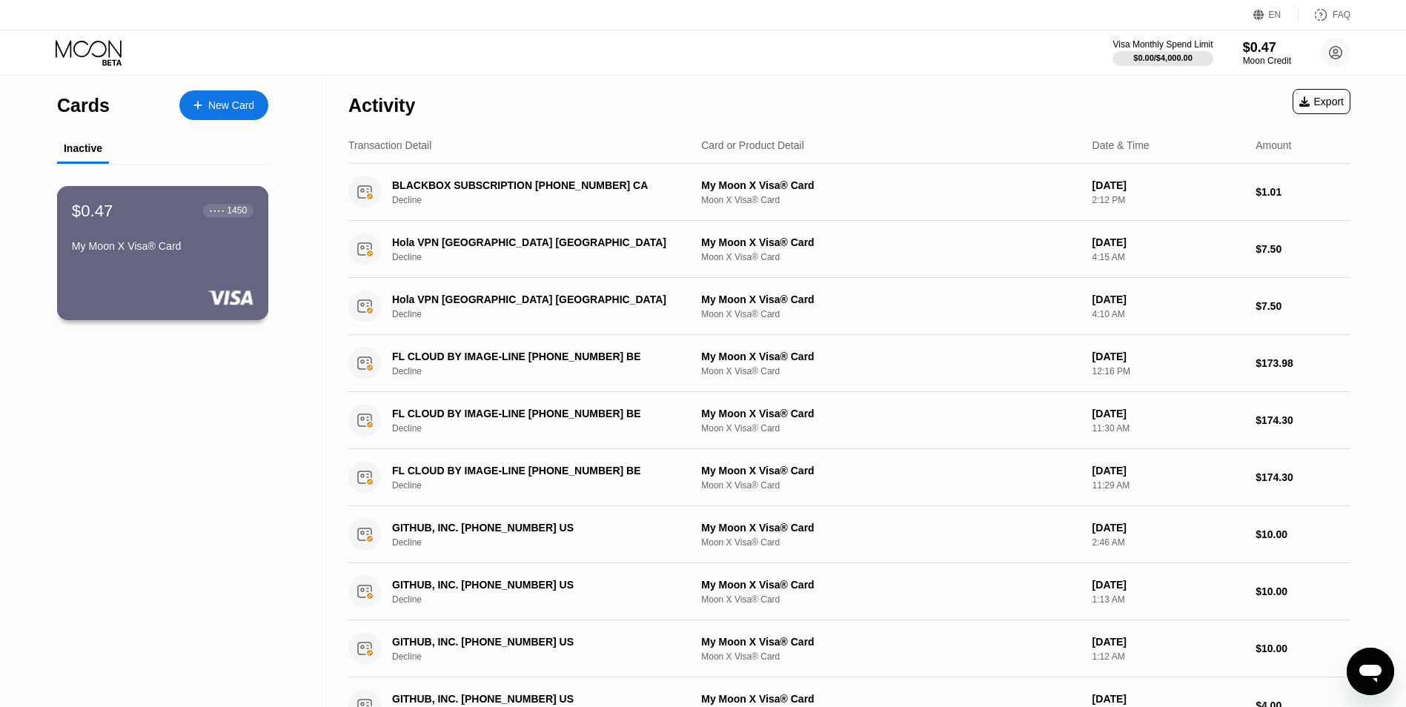
click at [191, 230] on div "$0.47 ● ● ● ● 1450 My Moon X Visa® Card" at bounding box center [163, 229] width 182 height 57
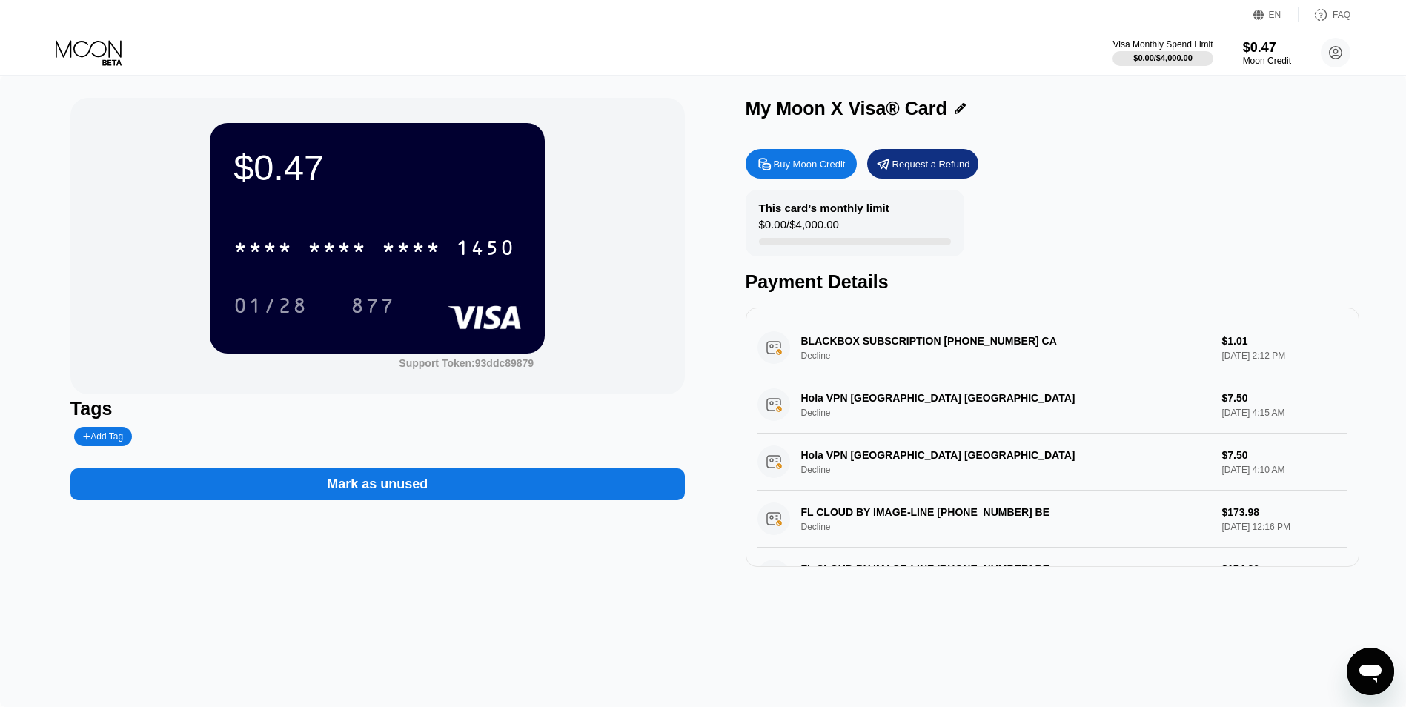
click at [800, 162] on div "Buy Moon Credit" at bounding box center [810, 164] width 72 height 13
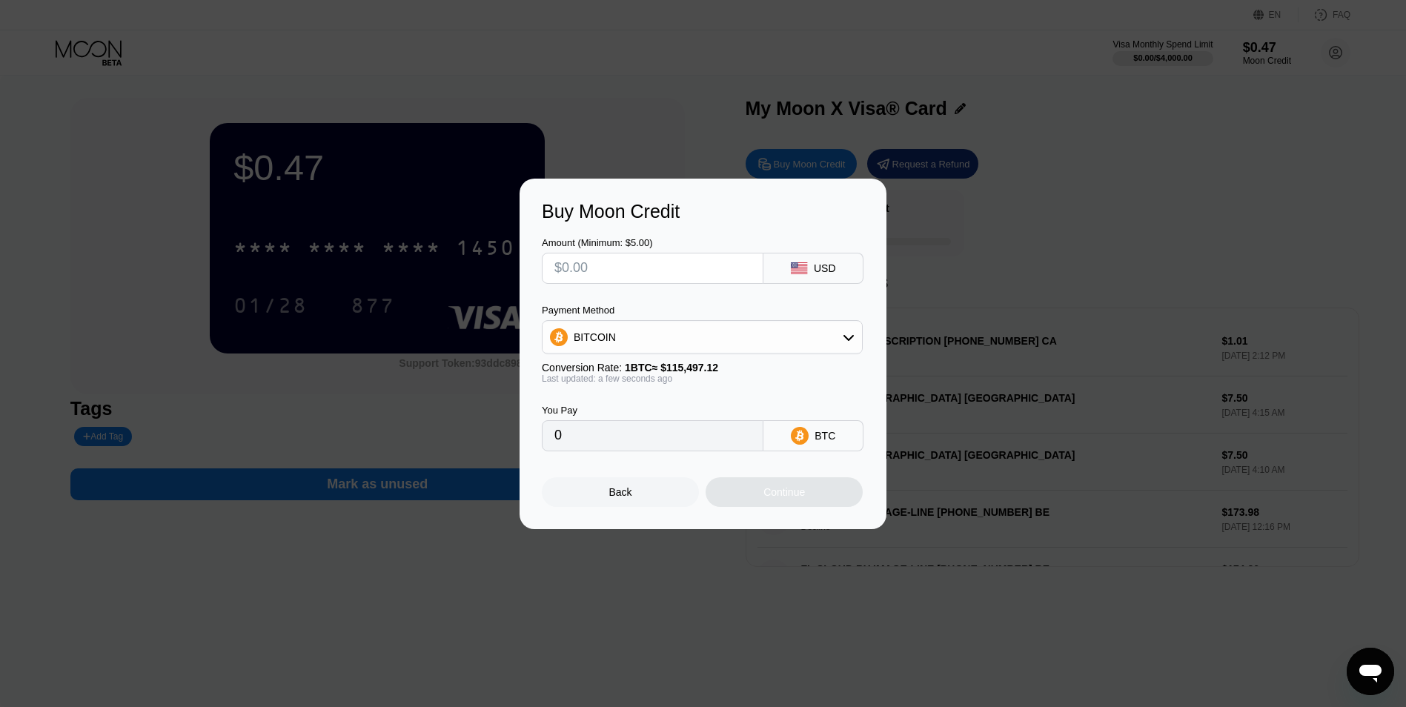
click at [678, 366] on span "1 BTC ≈ $115,497.12" at bounding box center [671, 368] width 93 height 12
click at [688, 335] on div "BITCOIN" at bounding box center [701, 337] width 319 height 30
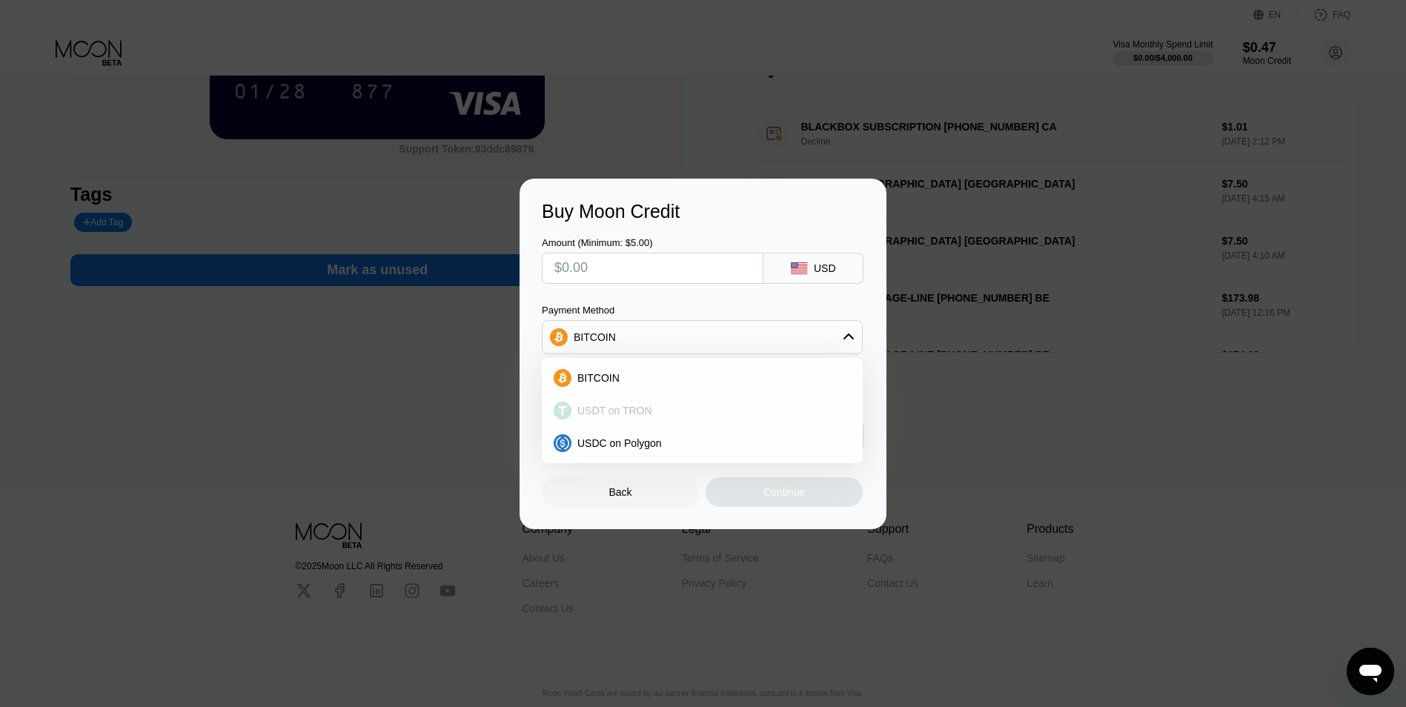
scroll to position [227, 0]
click at [650, 405] on div "USDT on TRON" at bounding box center [710, 411] width 279 height 12
type input "0.00"
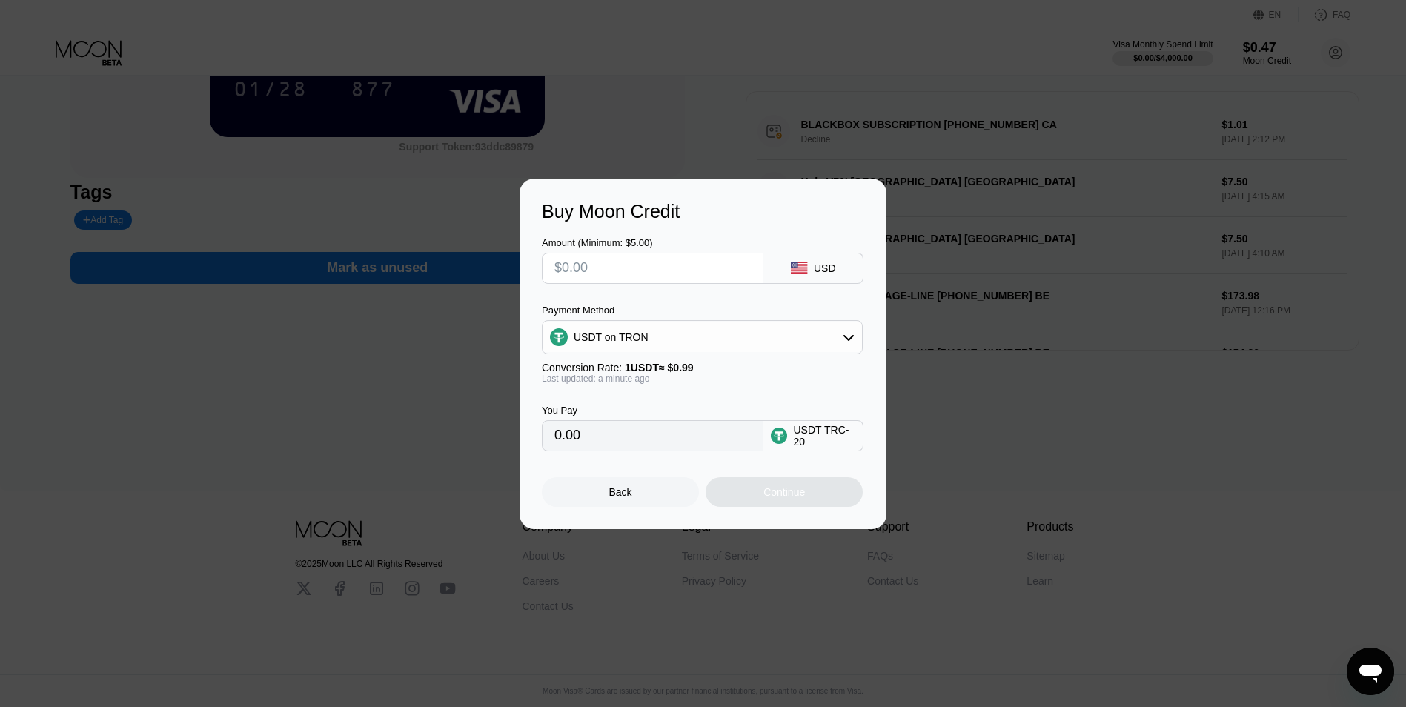
click at [795, 443] on div "USDT TRC-20" at bounding box center [824, 436] width 62 height 24
click at [677, 449] on input "0.00" at bounding box center [652, 436] width 196 height 30
click at [637, 253] on input "text" at bounding box center [652, 268] width 196 height 30
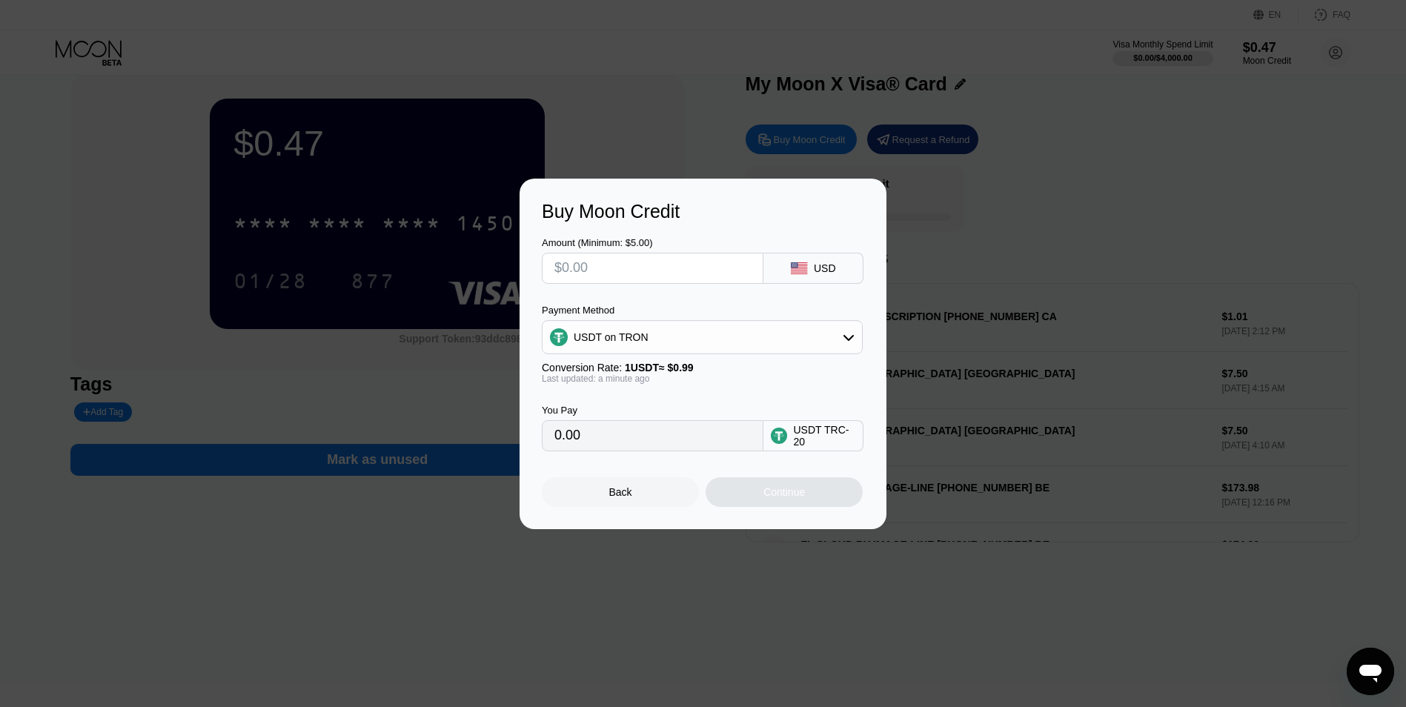
scroll to position [0, 0]
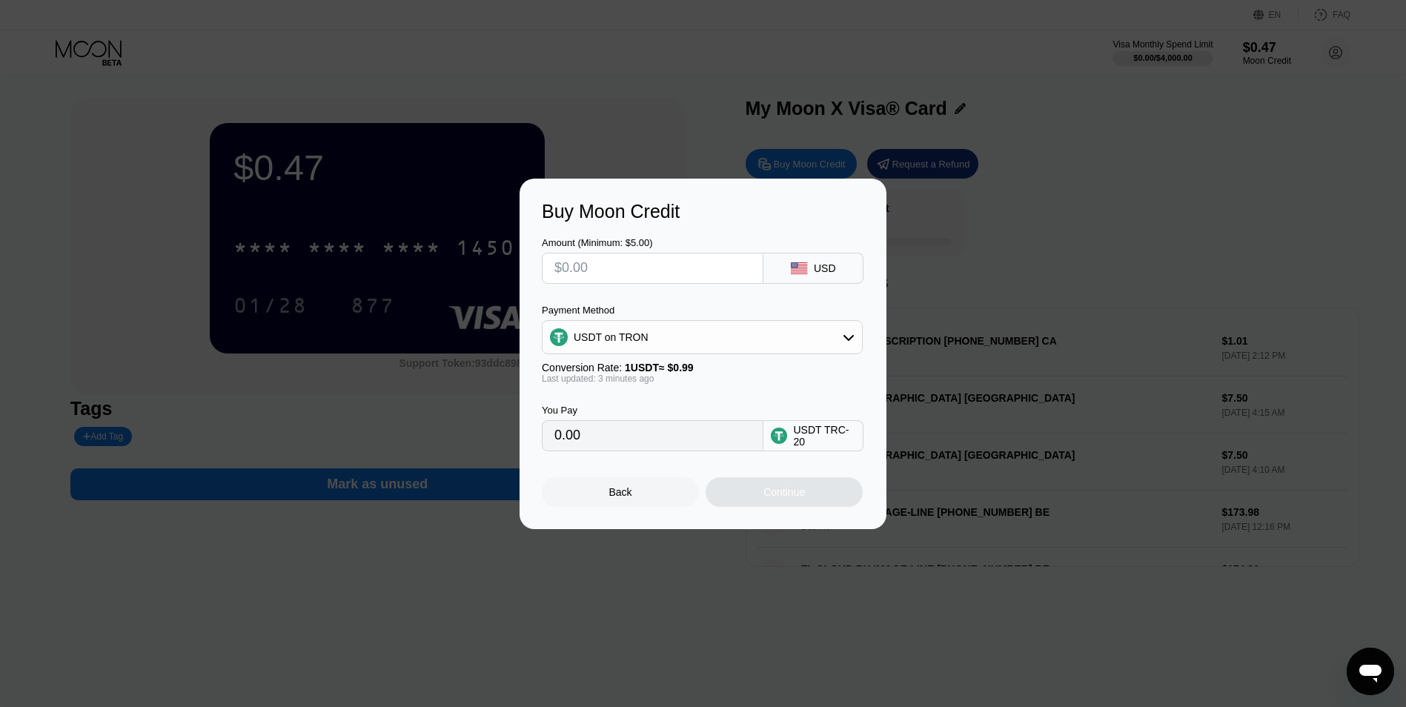
click at [668, 334] on div "USDT on TRON" at bounding box center [701, 337] width 319 height 30
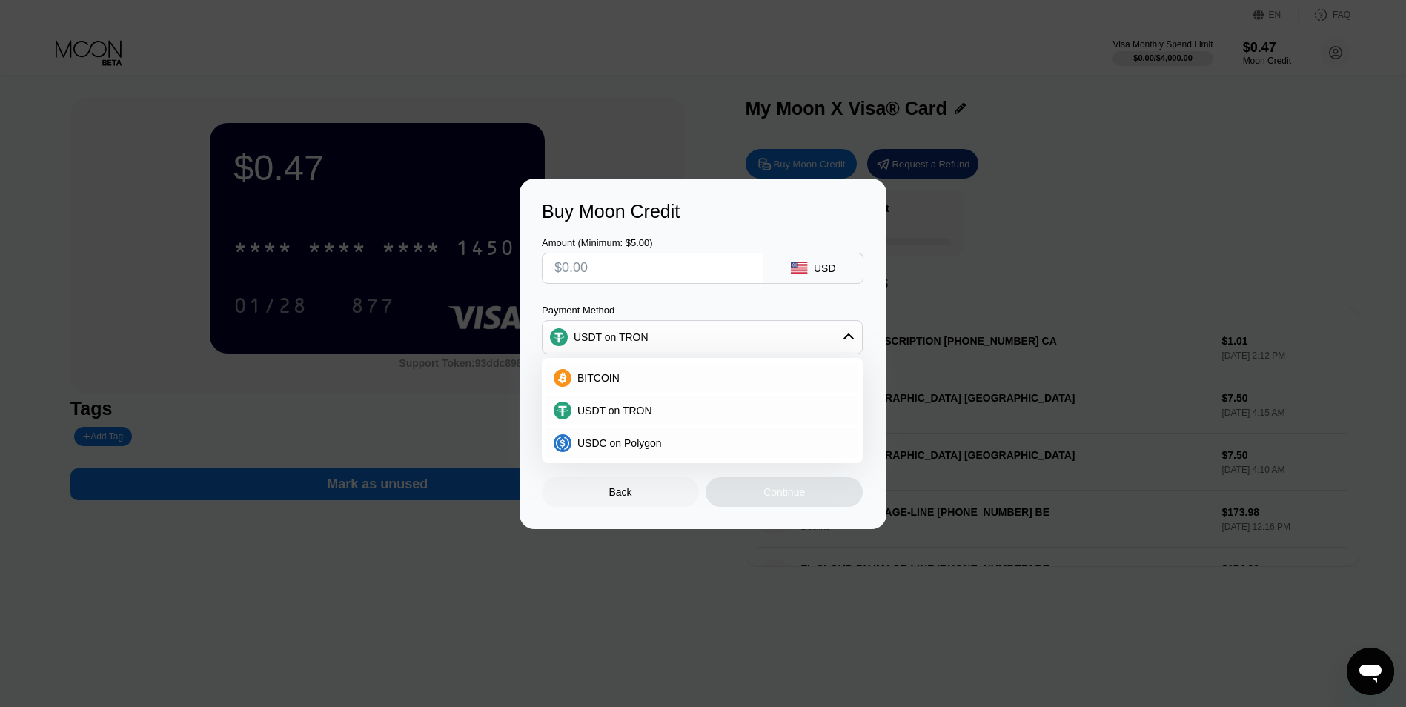
click at [668, 334] on div "USDT on TRON" at bounding box center [701, 337] width 319 height 30
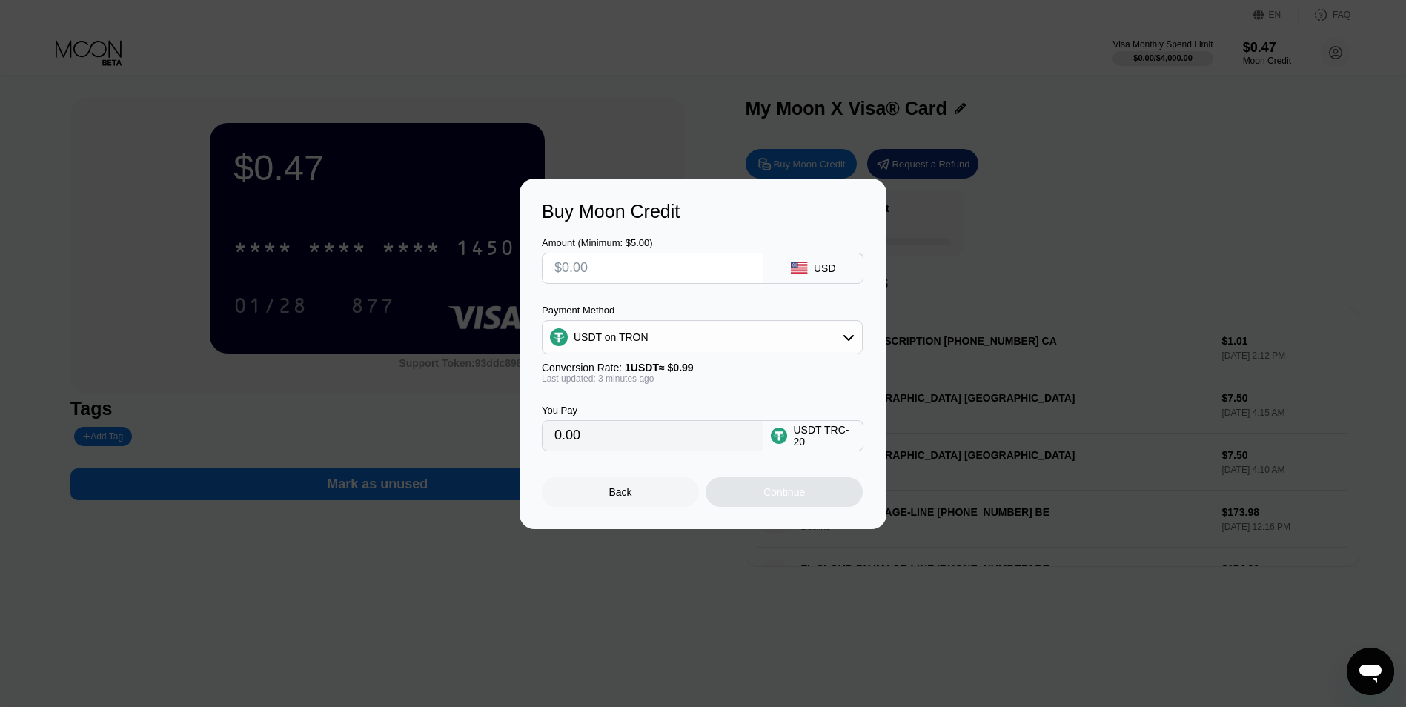
click at [794, 426] on div "USDT TRC-20" at bounding box center [813, 435] width 100 height 31
click at [794, 427] on div "USDT TRC-20" at bounding box center [813, 435] width 100 height 31
click at [791, 433] on div "USDT TRC-20" at bounding box center [813, 435] width 100 height 31
